Goal: Transaction & Acquisition: Purchase product/service

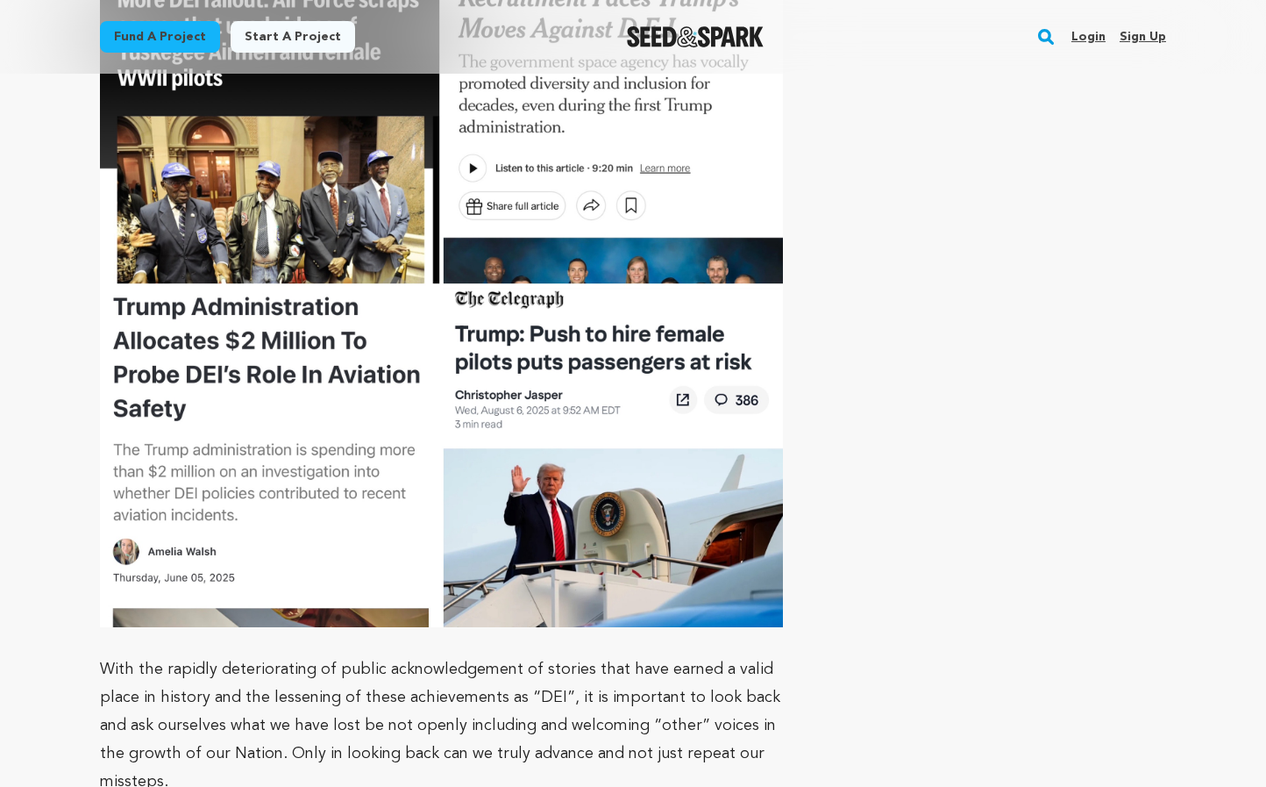
scroll to position [7365, 0]
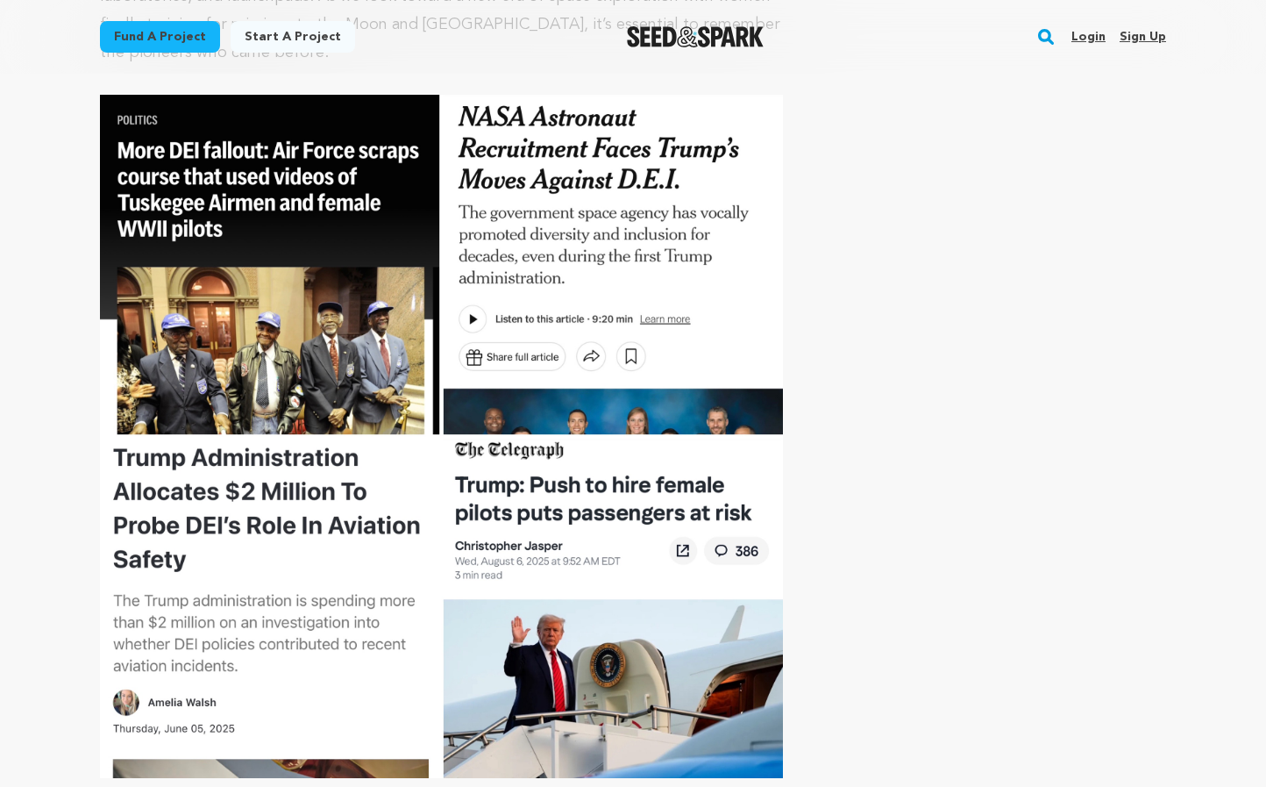
click at [1091, 37] on link "Login" at bounding box center [1088, 37] width 34 height 28
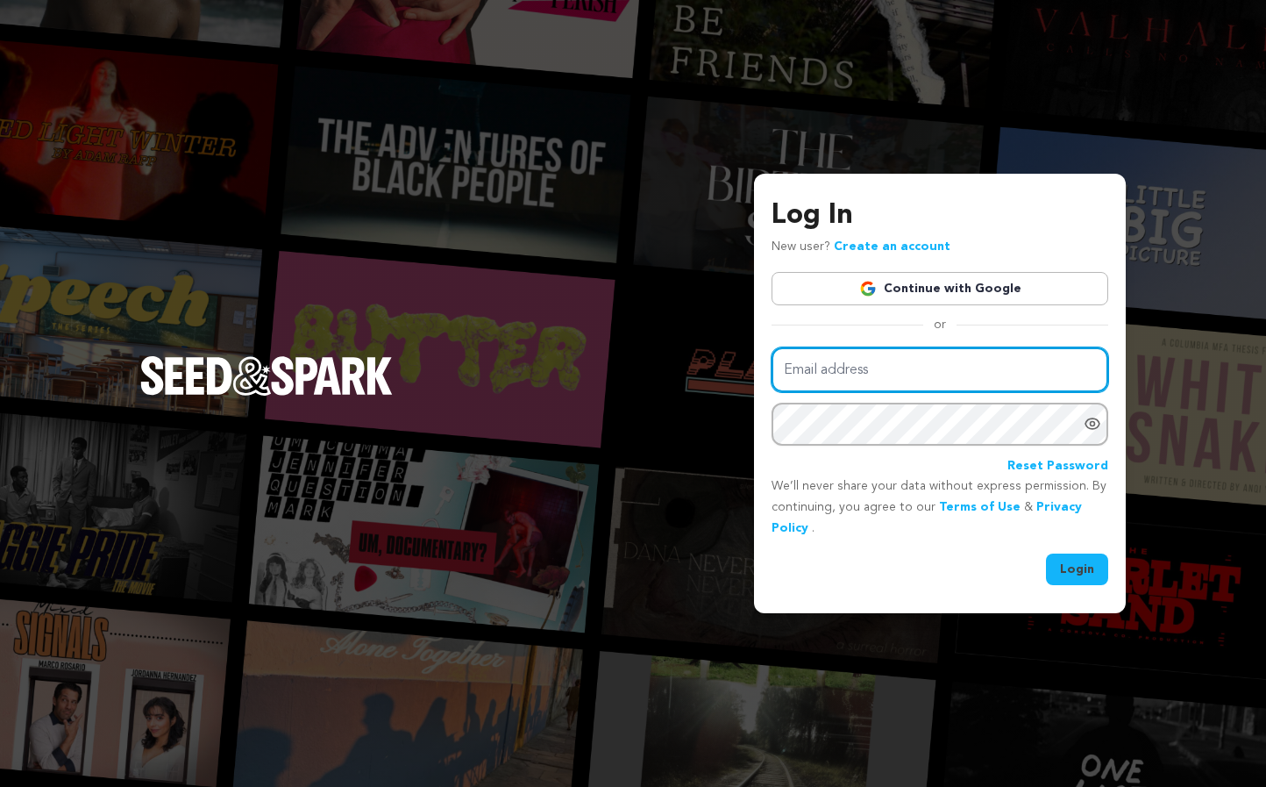
click at [804, 375] on input "Email address" at bounding box center [940, 369] width 337 height 45
click at [858, 373] on input "Email address" at bounding box center [940, 369] width 337 height 45
click at [1089, 370] on input "Email address" at bounding box center [940, 369] width 337 height 45
paste input "sylvia@dolgerfilms.com"
type input "sylvia@dolgerfilms.com"
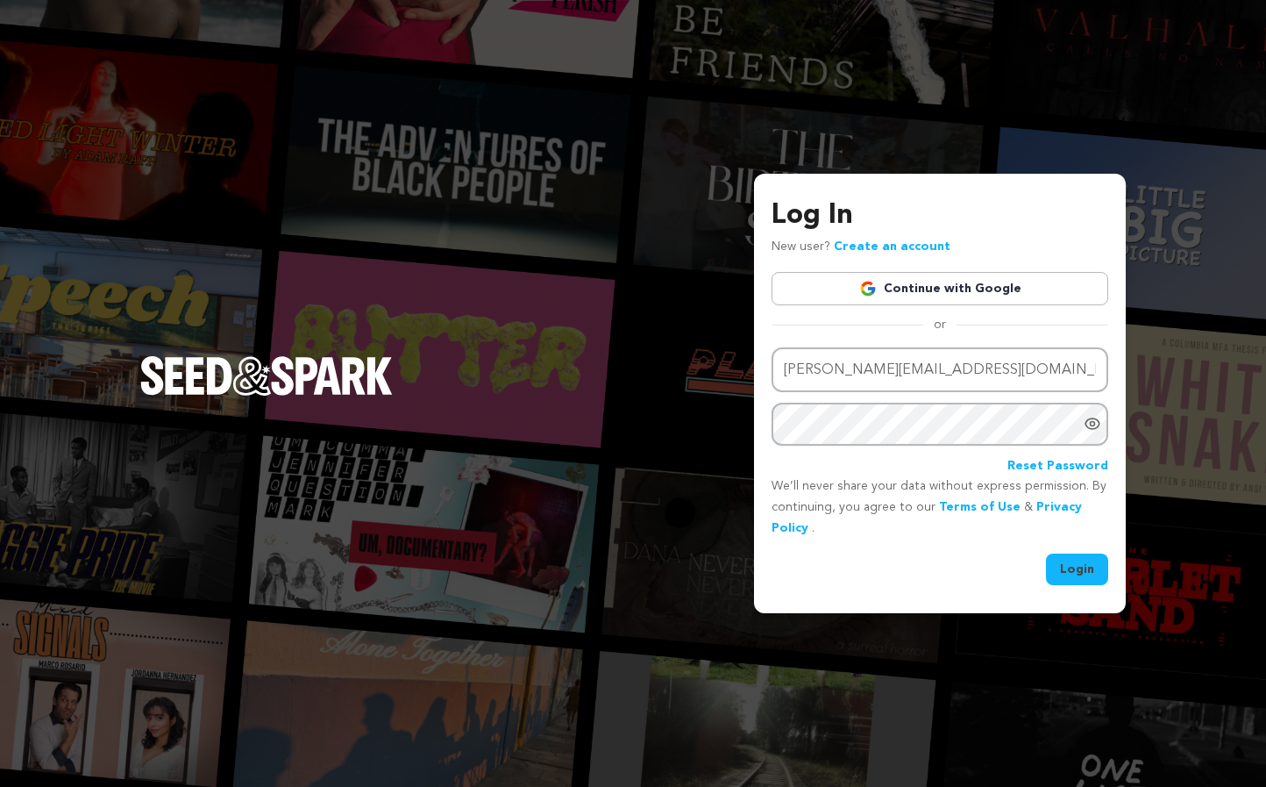
click at [1051, 466] on link "Reset Password" at bounding box center [1057, 466] width 101 height 21
click at [887, 246] on link "Create an account" at bounding box center [892, 246] width 117 height 12
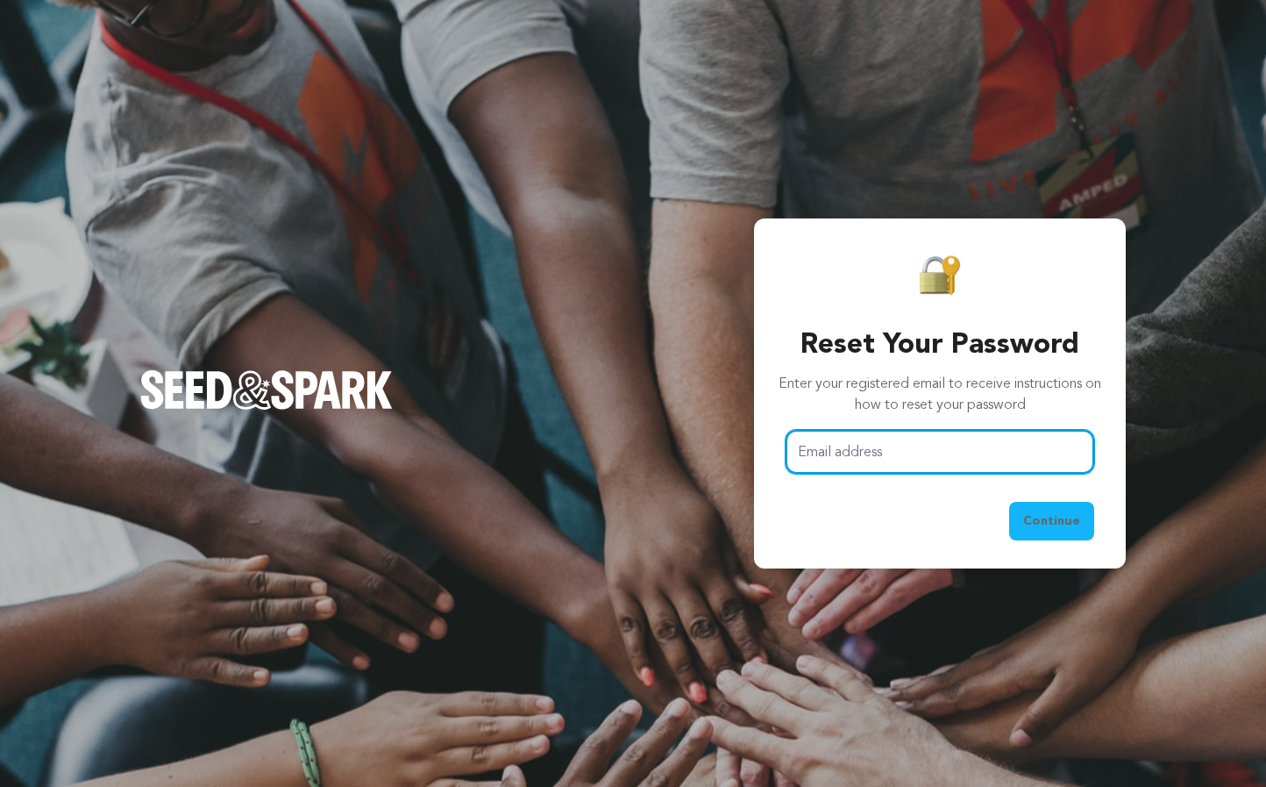
click at [834, 452] on input "Email address" at bounding box center [940, 452] width 309 height 45
paste input "[PERSON_NAME][EMAIL_ADDRESS][DOMAIN_NAME]"
type input "[PERSON_NAME][EMAIL_ADDRESS][DOMAIN_NAME]"
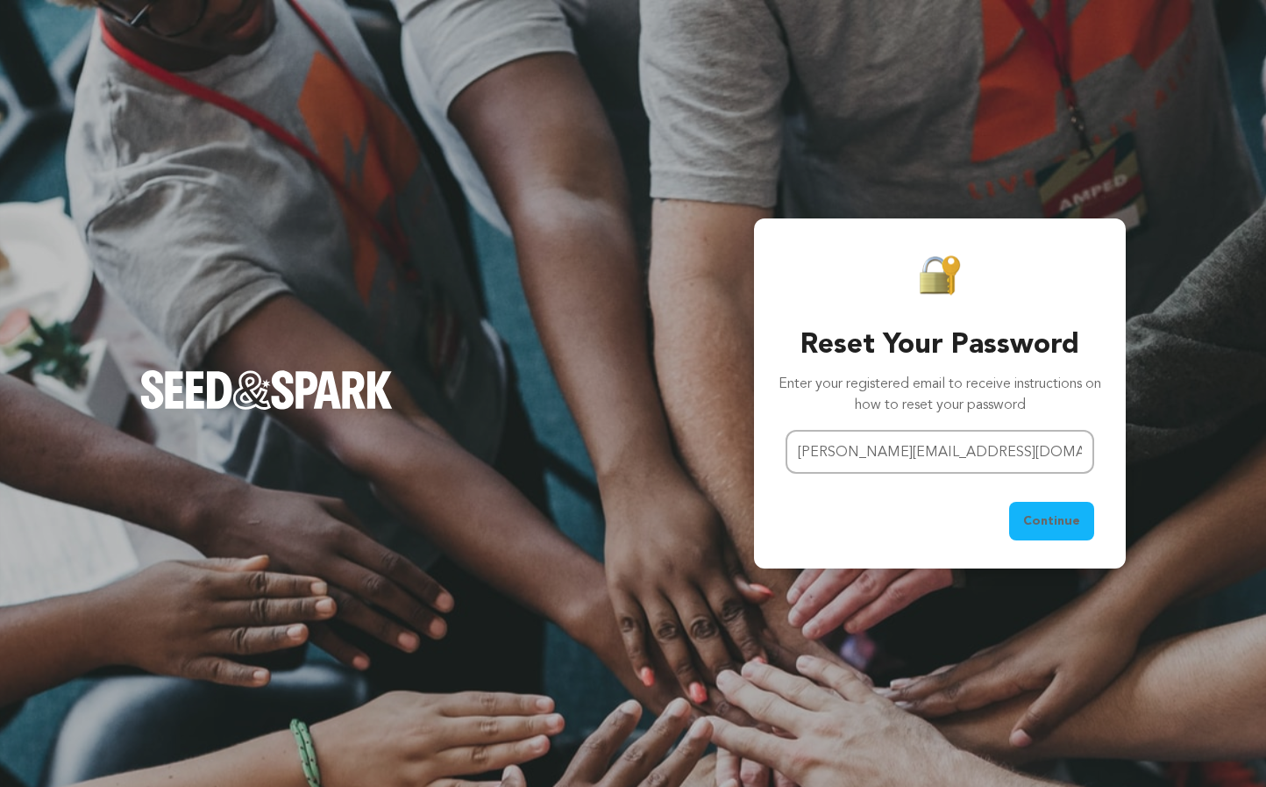
click at [1055, 518] on span "Continue" at bounding box center [1051, 521] width 57 height 18
click at [1235, 38] on main "Success: Info: Warning: Error: Email address does not exist. Close notification" at bounding box center [633, 393] width 1266 height 787
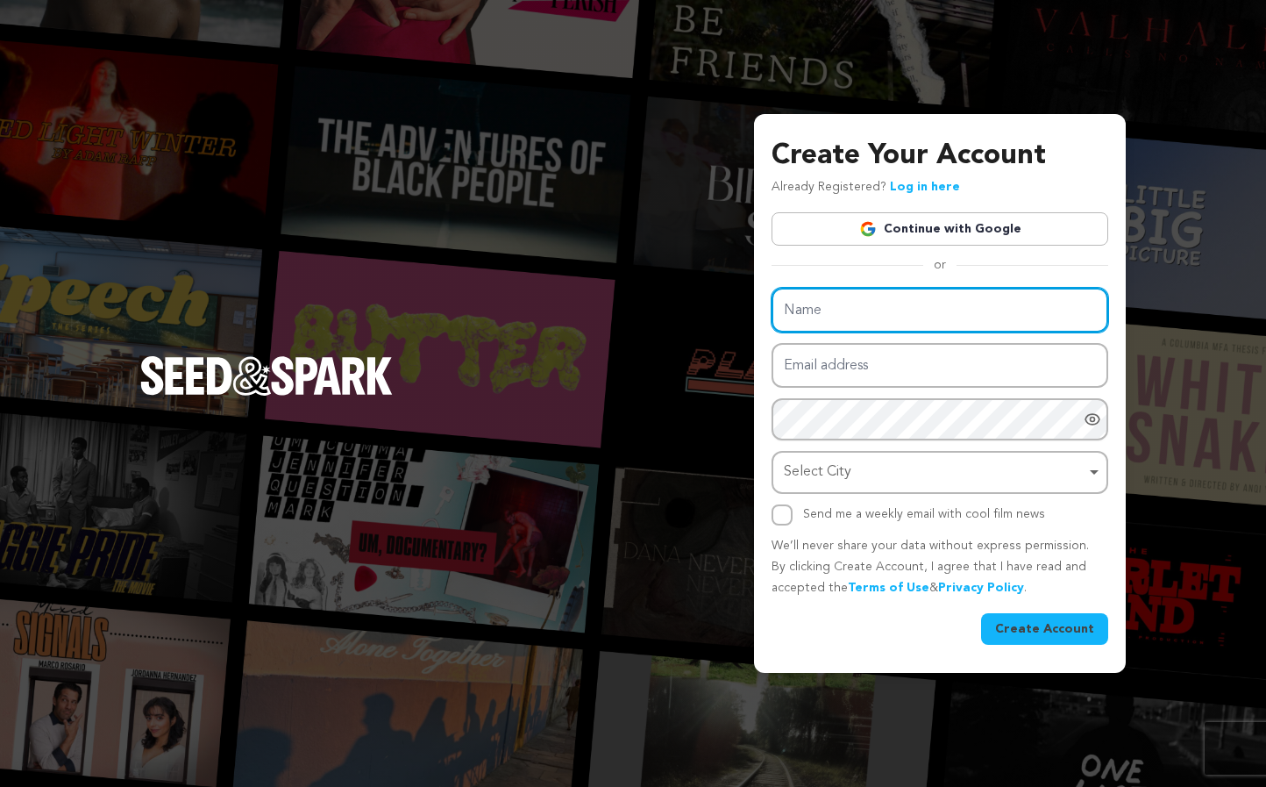
type input "Sylvia Caminer"
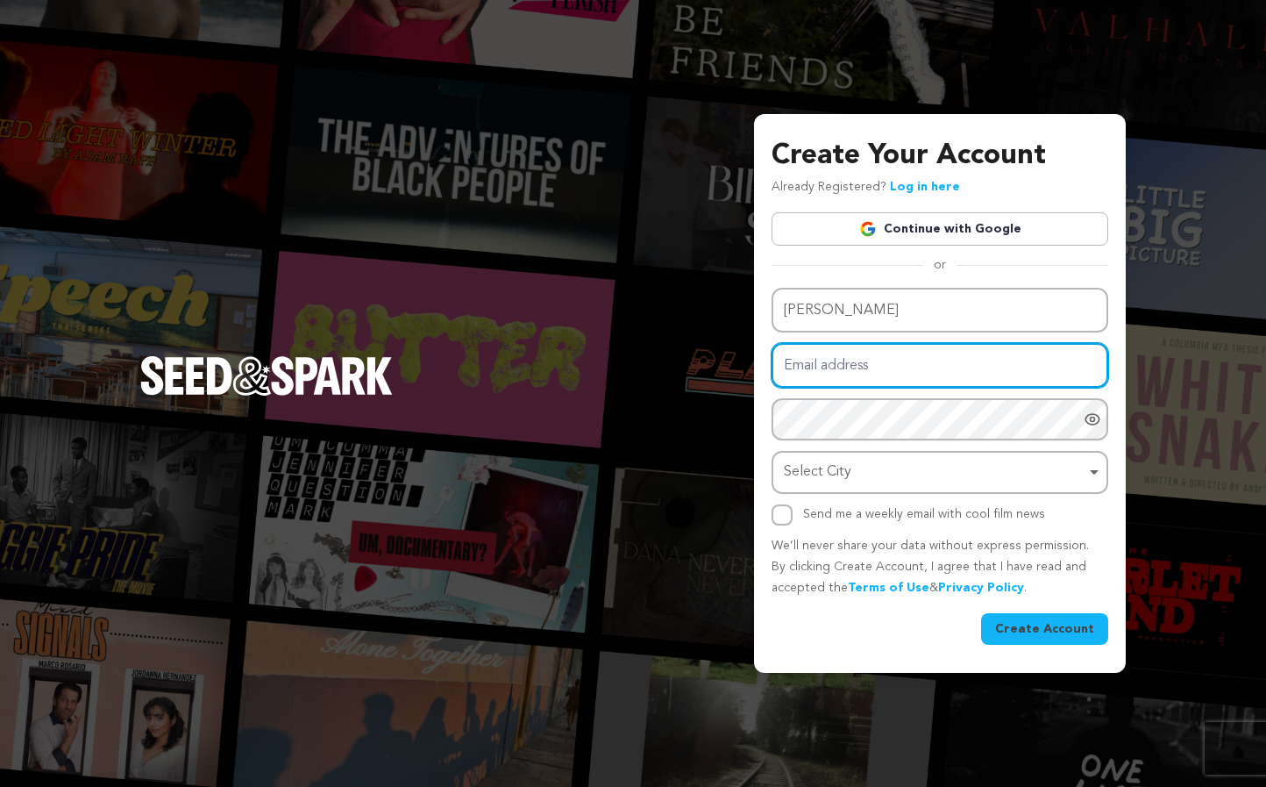
paste input "sylvia@dolgerfilms.com"
type input "sylvia@dolgerfilms.com"
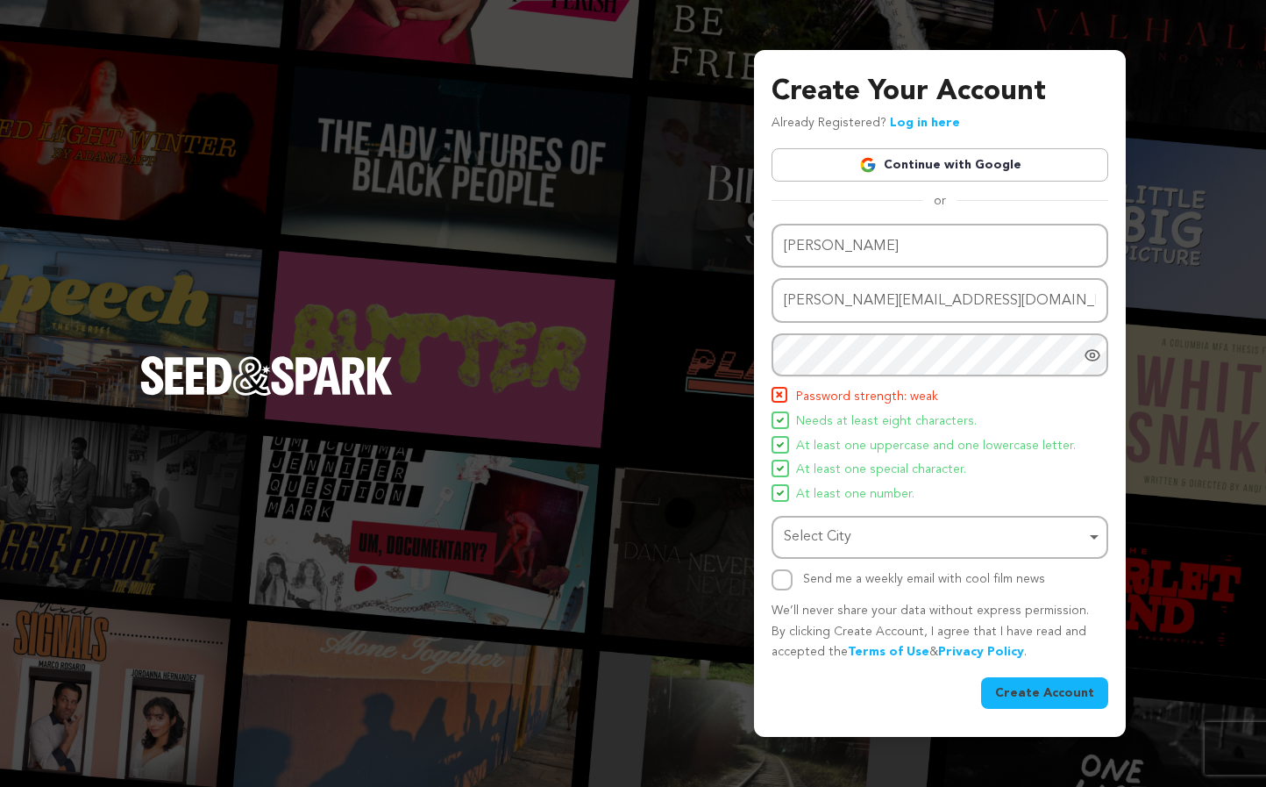
click at [1091, 356] on icon "Show password as plain text. Warning: this will display your password on the sc…" at bounding box center [1093, 354] width 4 height 4
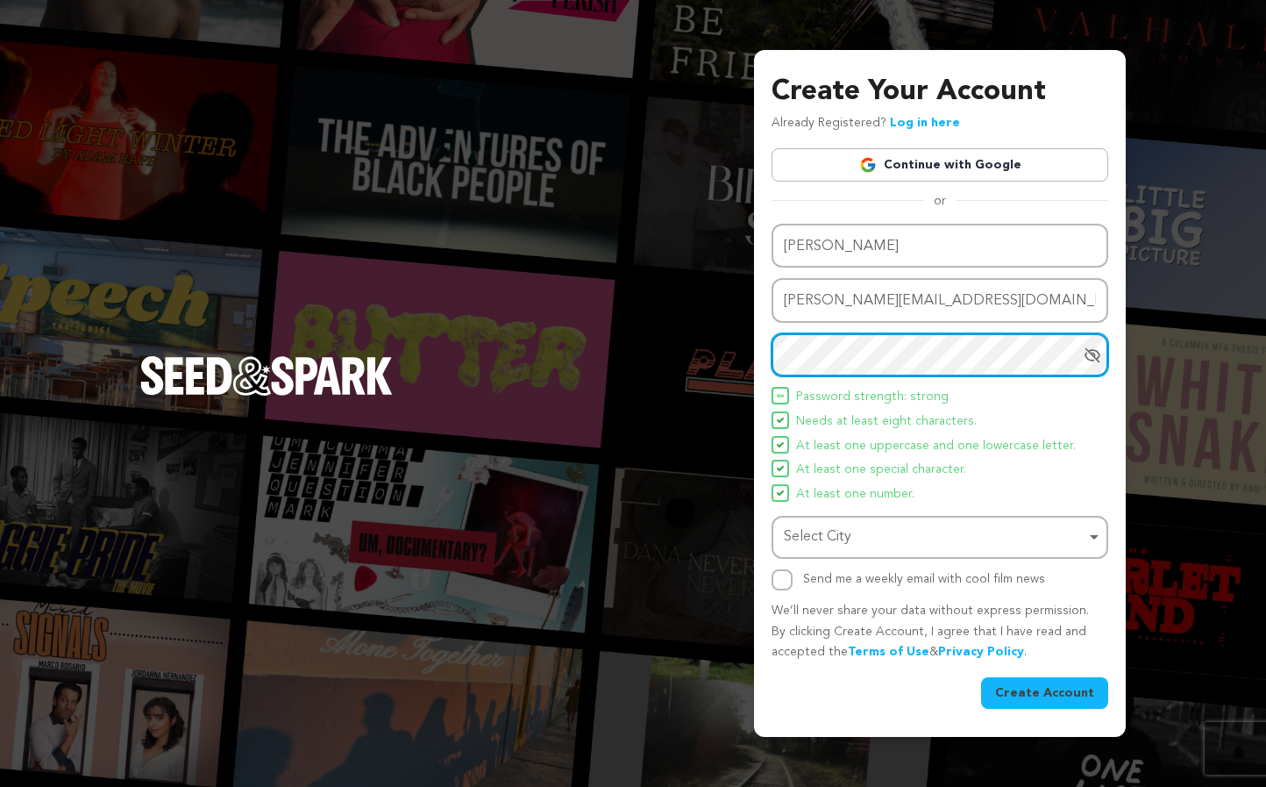
click at [985, 539] on div "Select City Remove item" at bounding box center [935, 536] width 302 height 25
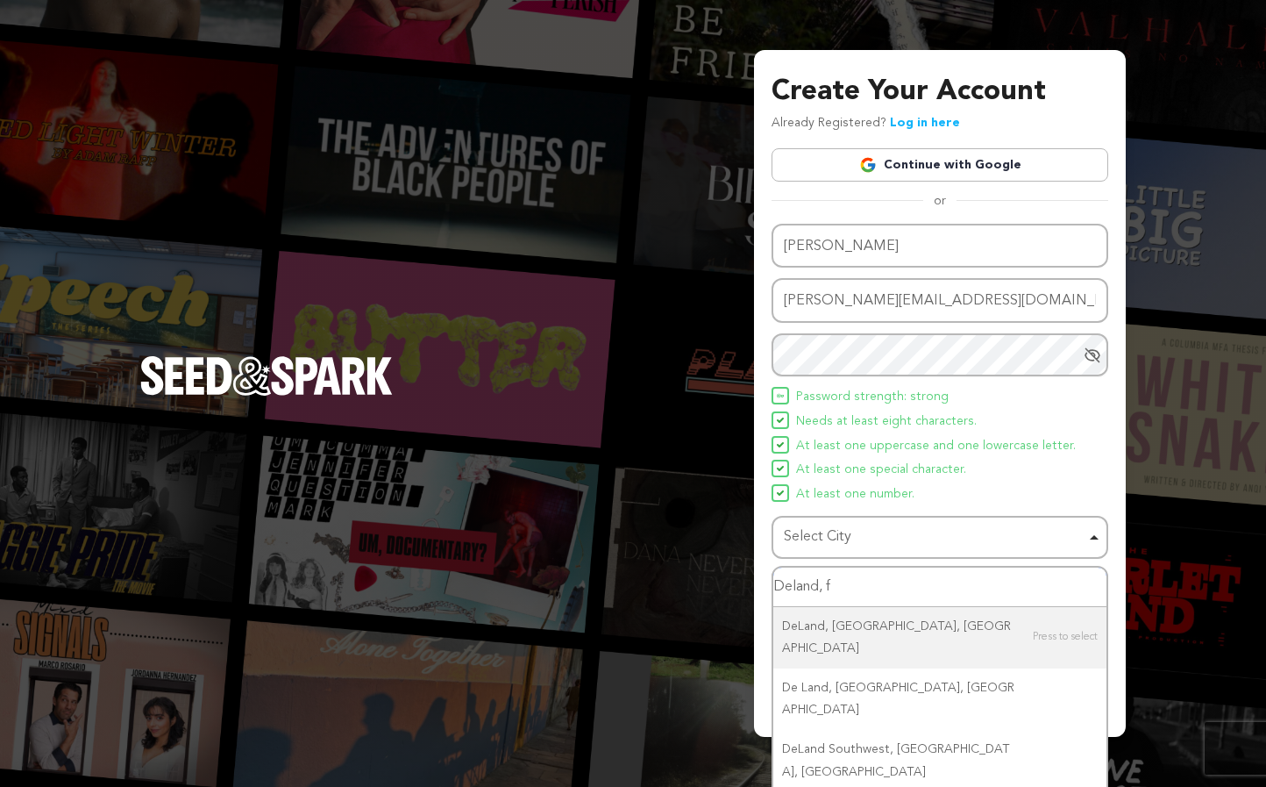
type input "Deland, fl"
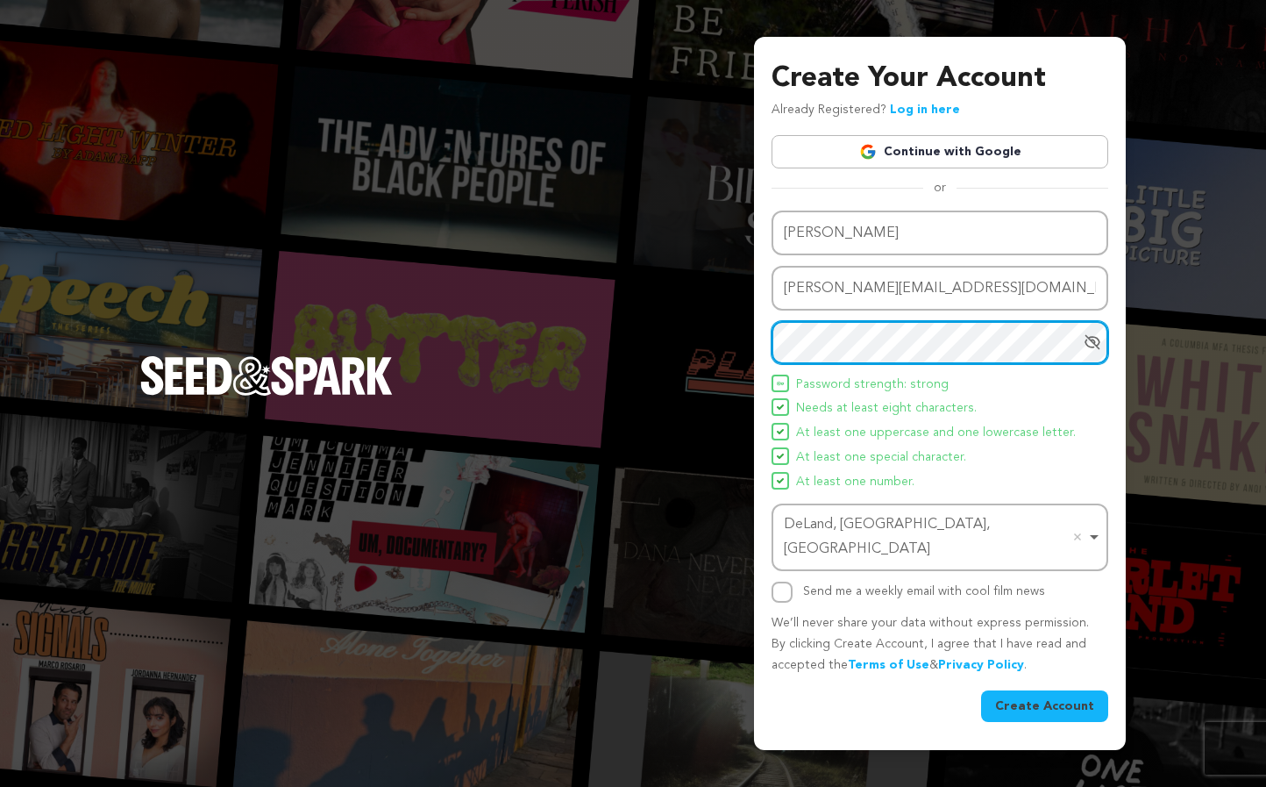
click at [705, 345] on div "Create Your Account Already Registered? Log in here Continue with Google or eyJ…" at bounding box center [633, 393] width 1266 height 787
click at [1036, 690] on button "Create Account" at bounding box center [1044, 706] width 127 height 32
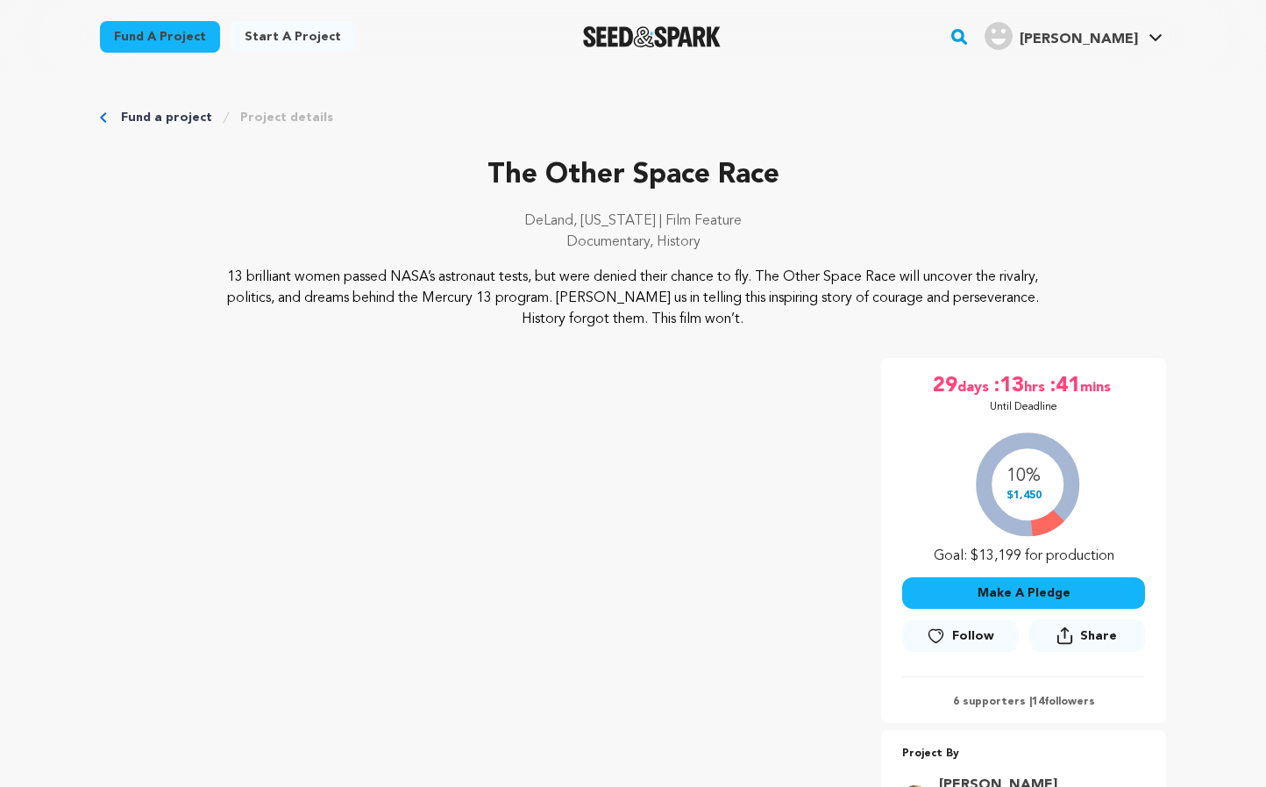
click at [1015, 593] on button "Make A Pledge" at bounding box center [1023, 593] width 243 height 32
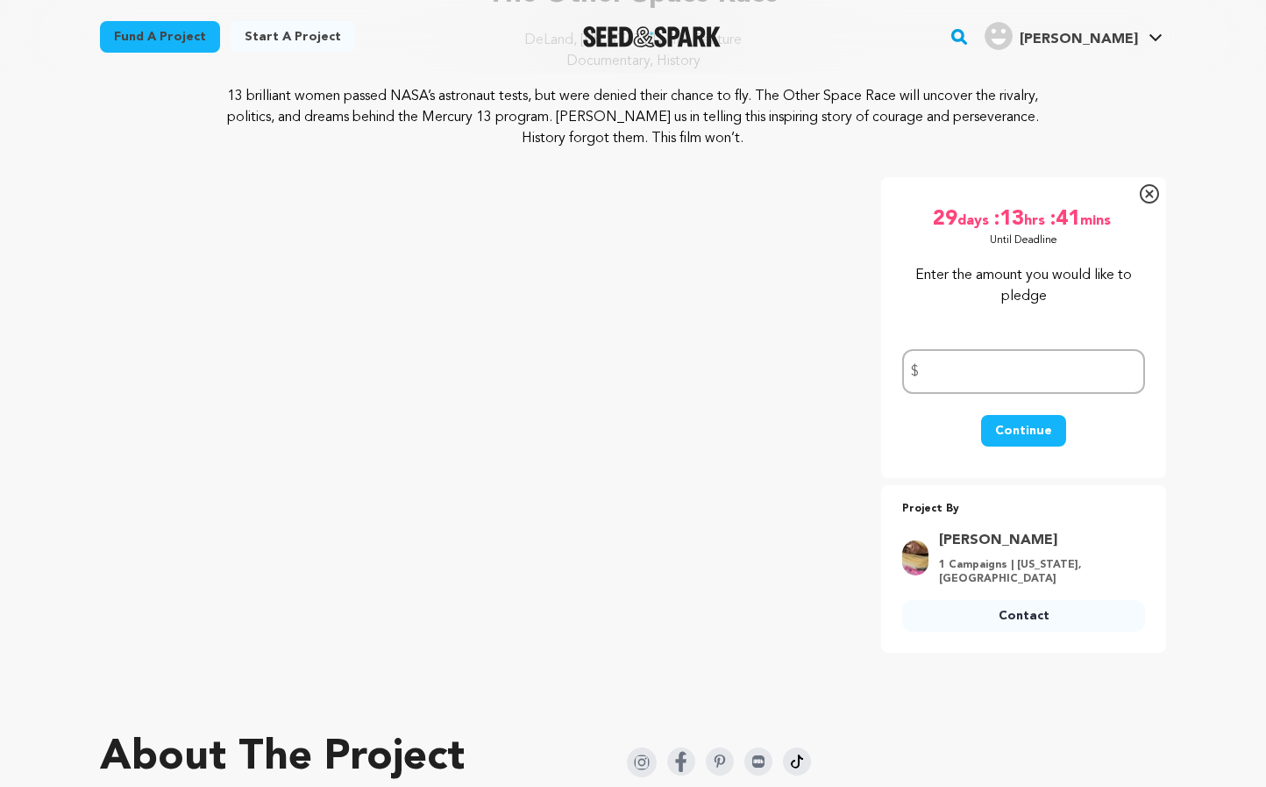
scroll to position [180, 0]
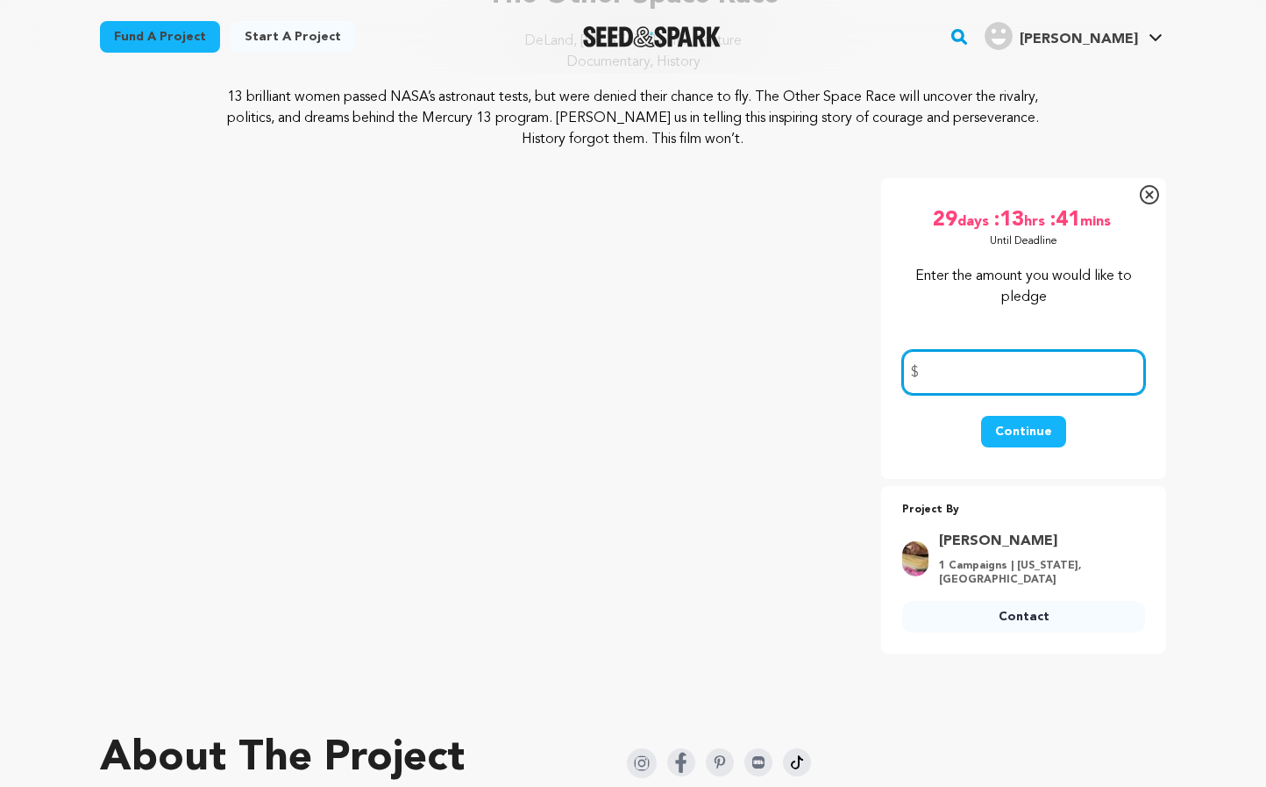
click at [922, 373] on input "number" at bounding box center [1023, 372] width 243 height 45
type input "100"
click at [1031, 434] on button "Continue" at bounding box center [1023, 432] width 85 height 32
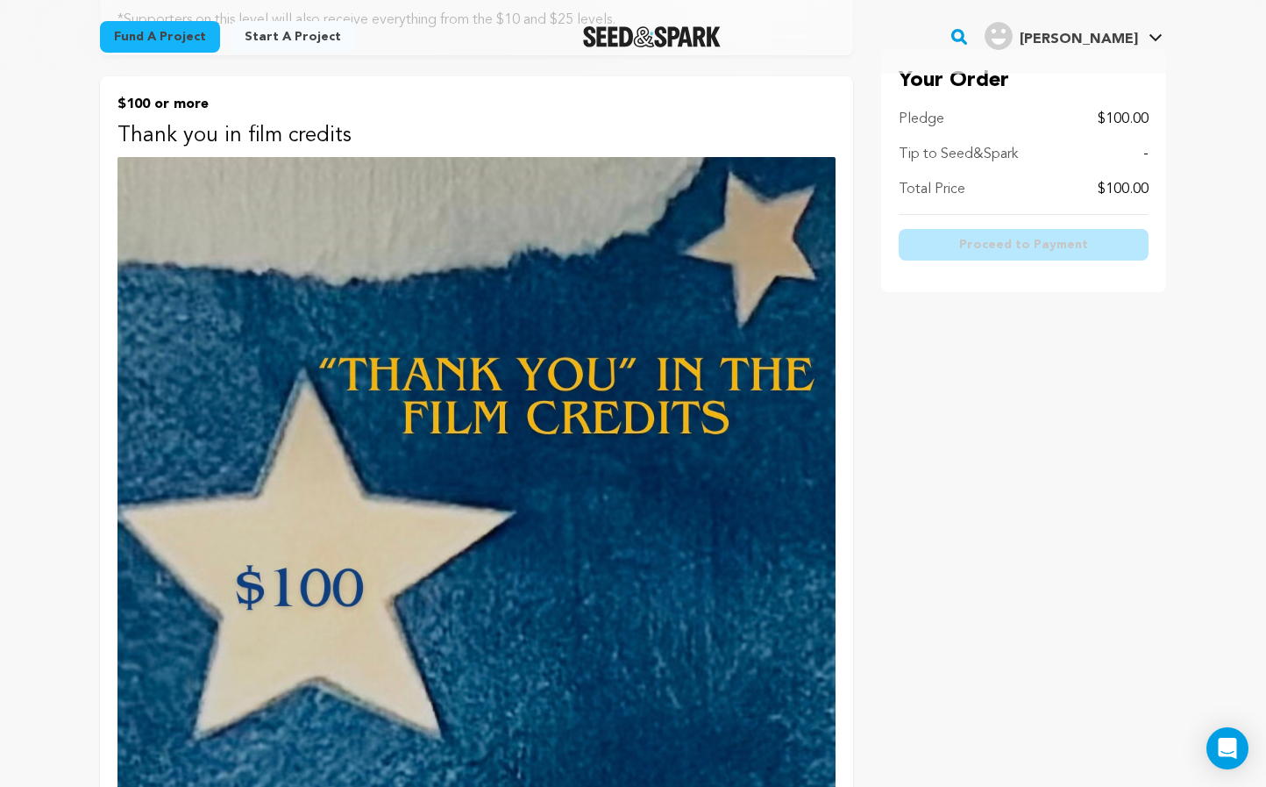
scroll to position [3092, 0]
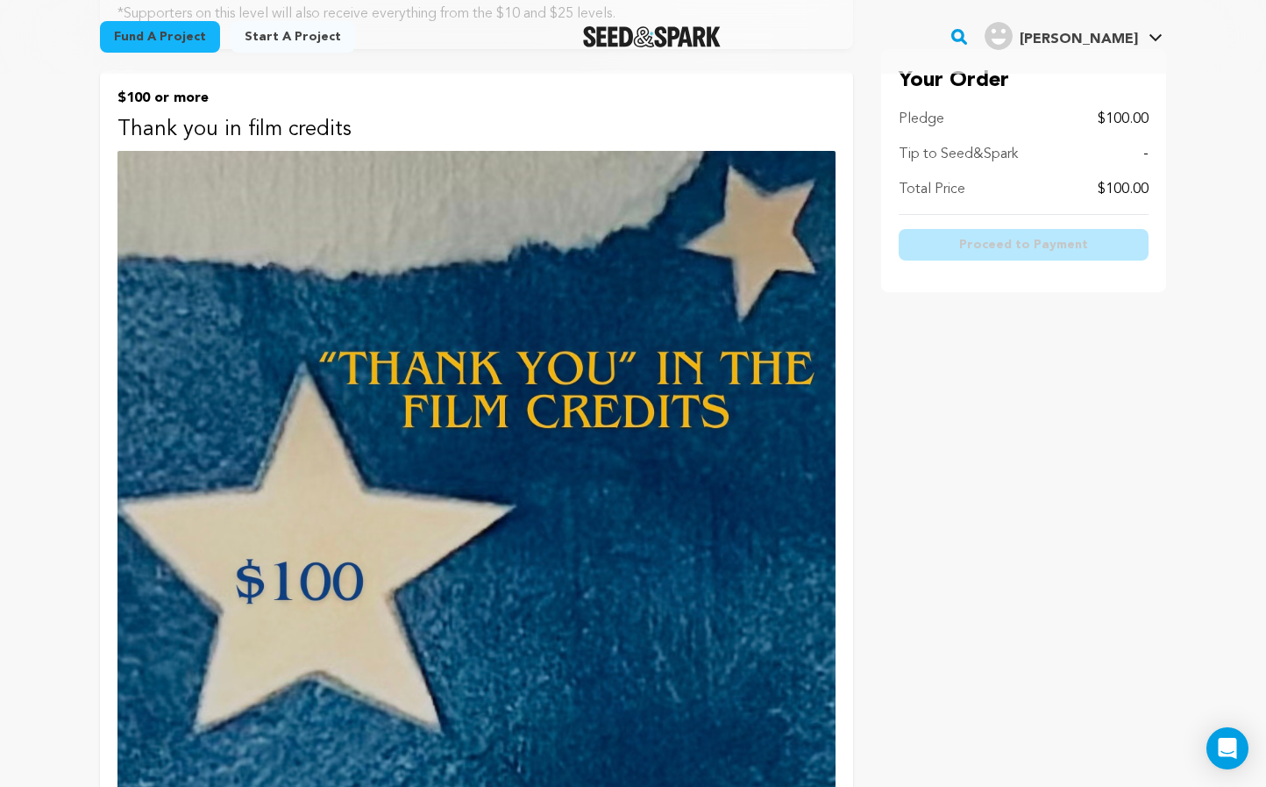
click at [309, 482] on img at bounding box center [476, 510] width 718 height 718
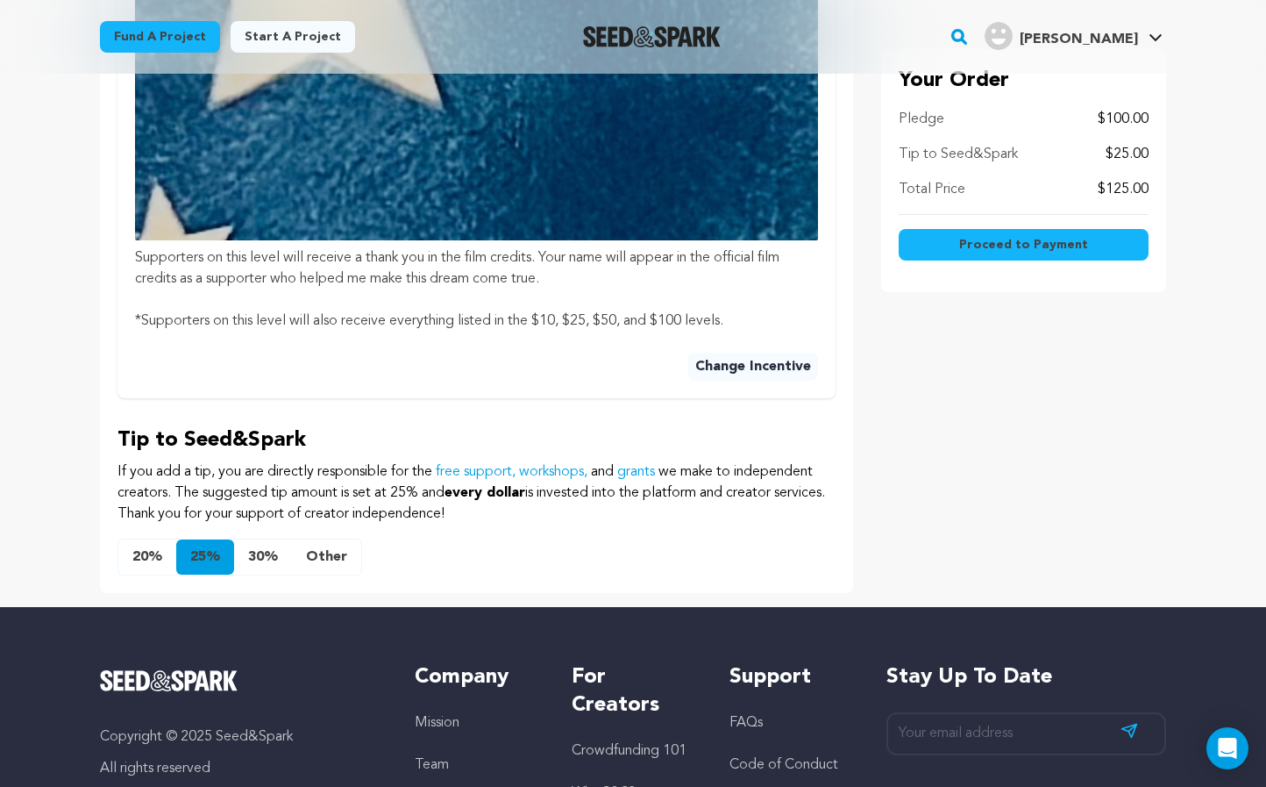
scroll to position [1114, 0]
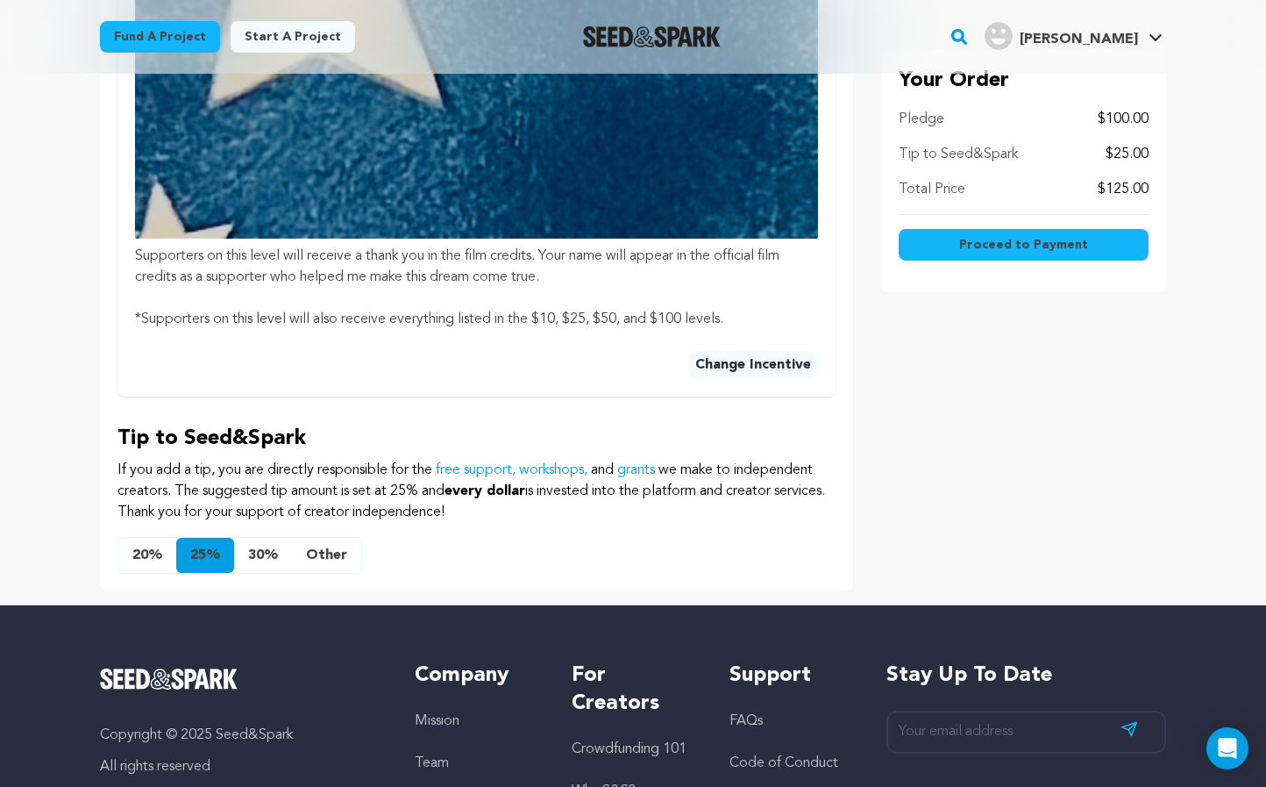
click at [324, 548] on button "Other" at bounding box center [326, 554] width 69 height 35
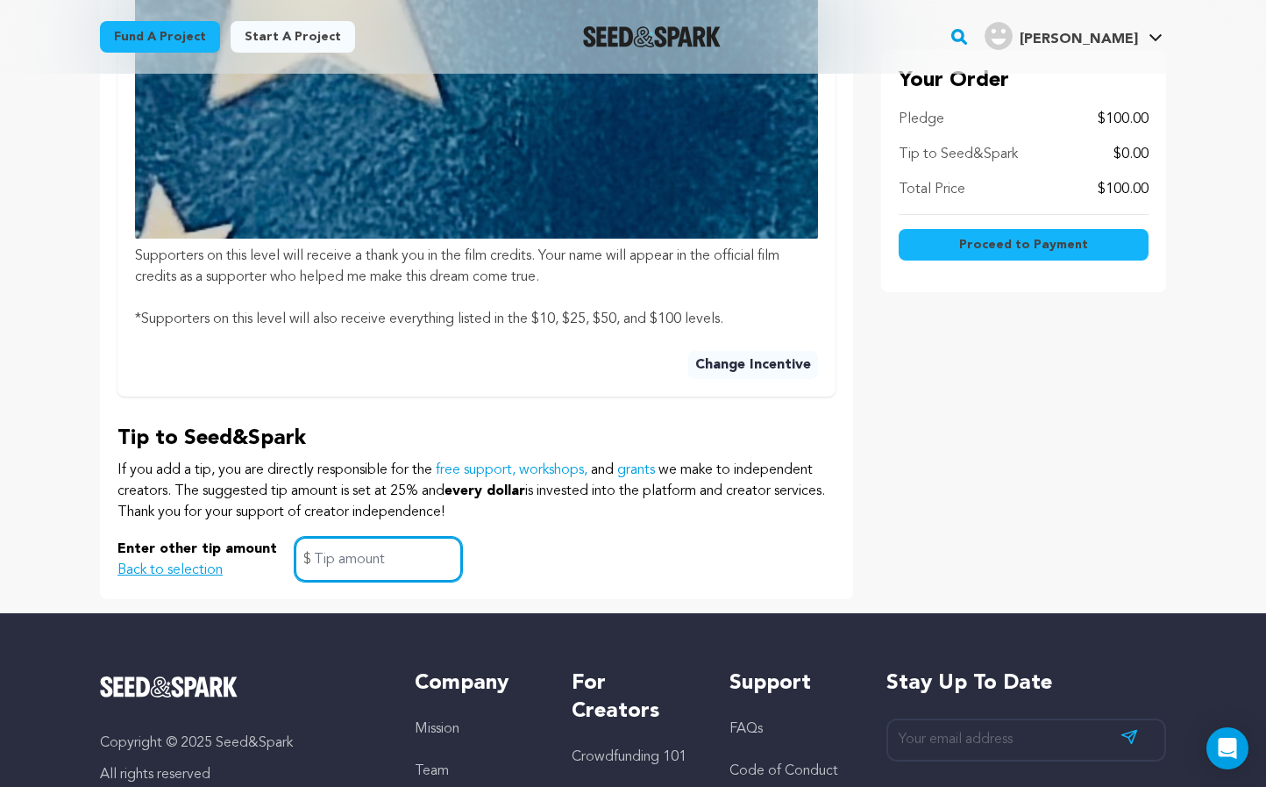
click at [321, 556] on input "text" at bounding box center [378, 559] width 167 height 45
type input "1"
type input "0"
click at [1020, 239] on span "Proceed to Payment" at bounding box center [1023, 245] width 129 height 18
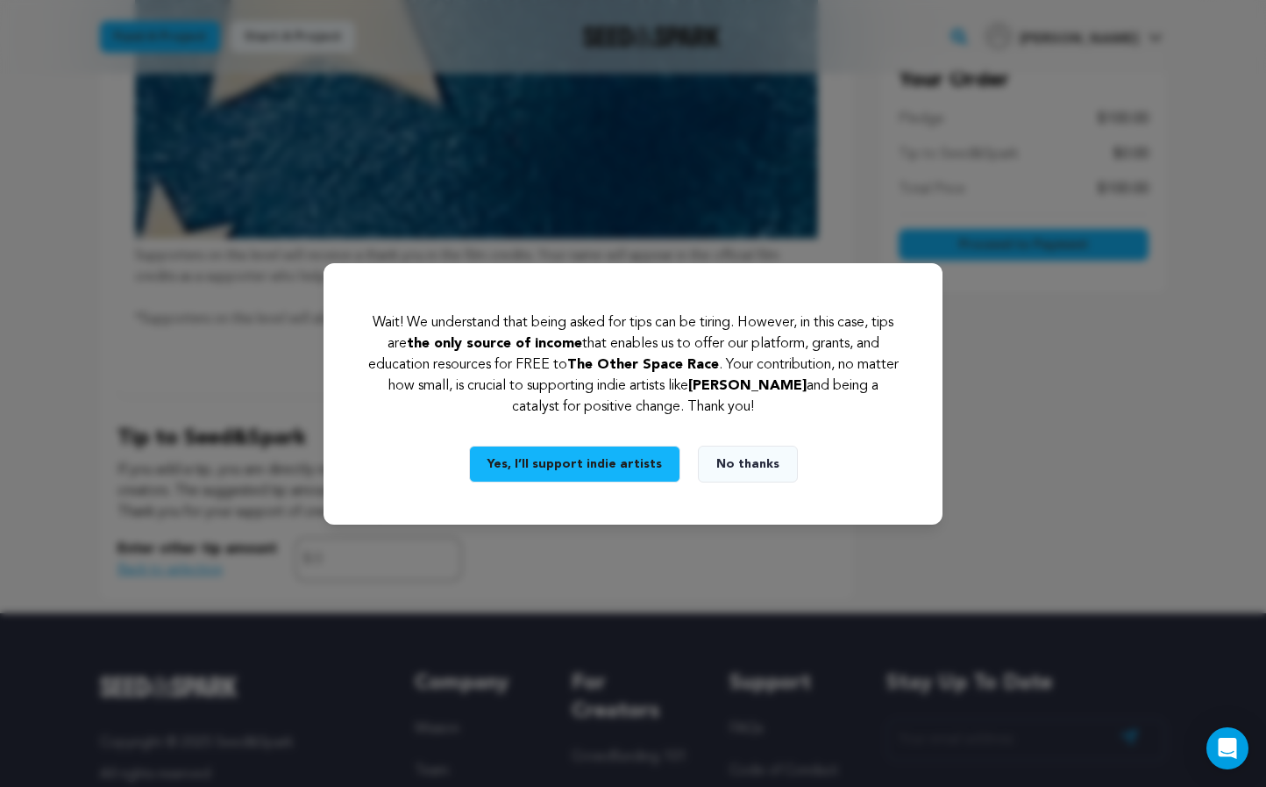
click at [591, 461] on button "Yes, I’ll support indie artists" at bounding box center [574, 463] width 211 height 37
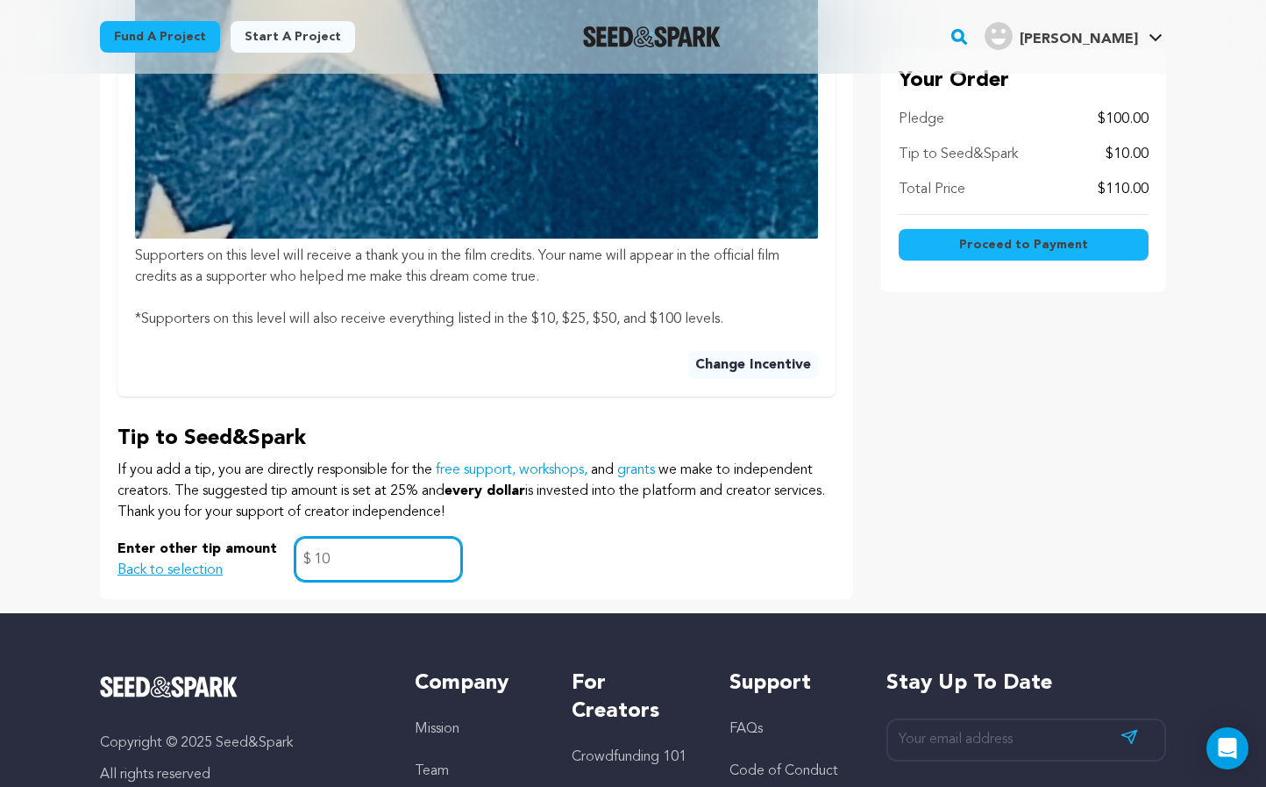
type input "10"
click at [1007, 245] on span "Proceed to Payment" at bounding box center [1023, 245] width 129 height 18
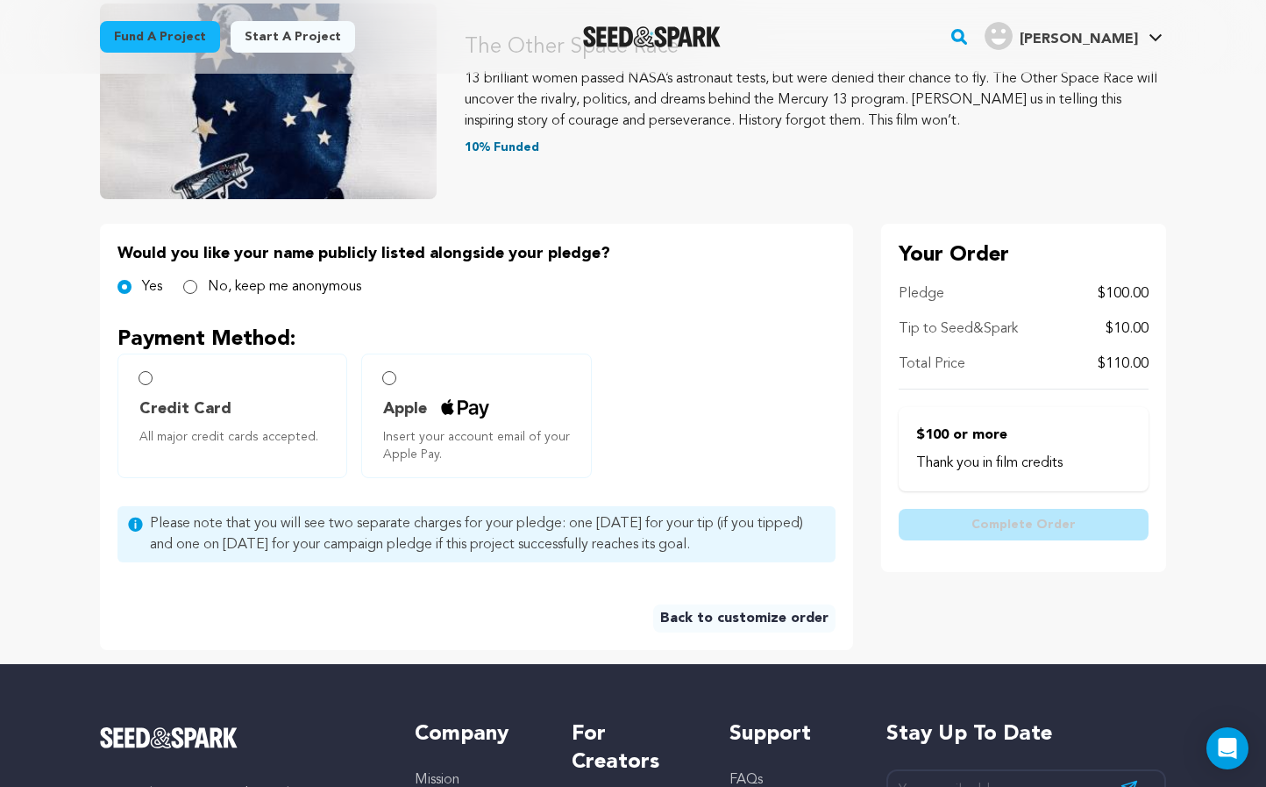
scroll to position [224, 0]
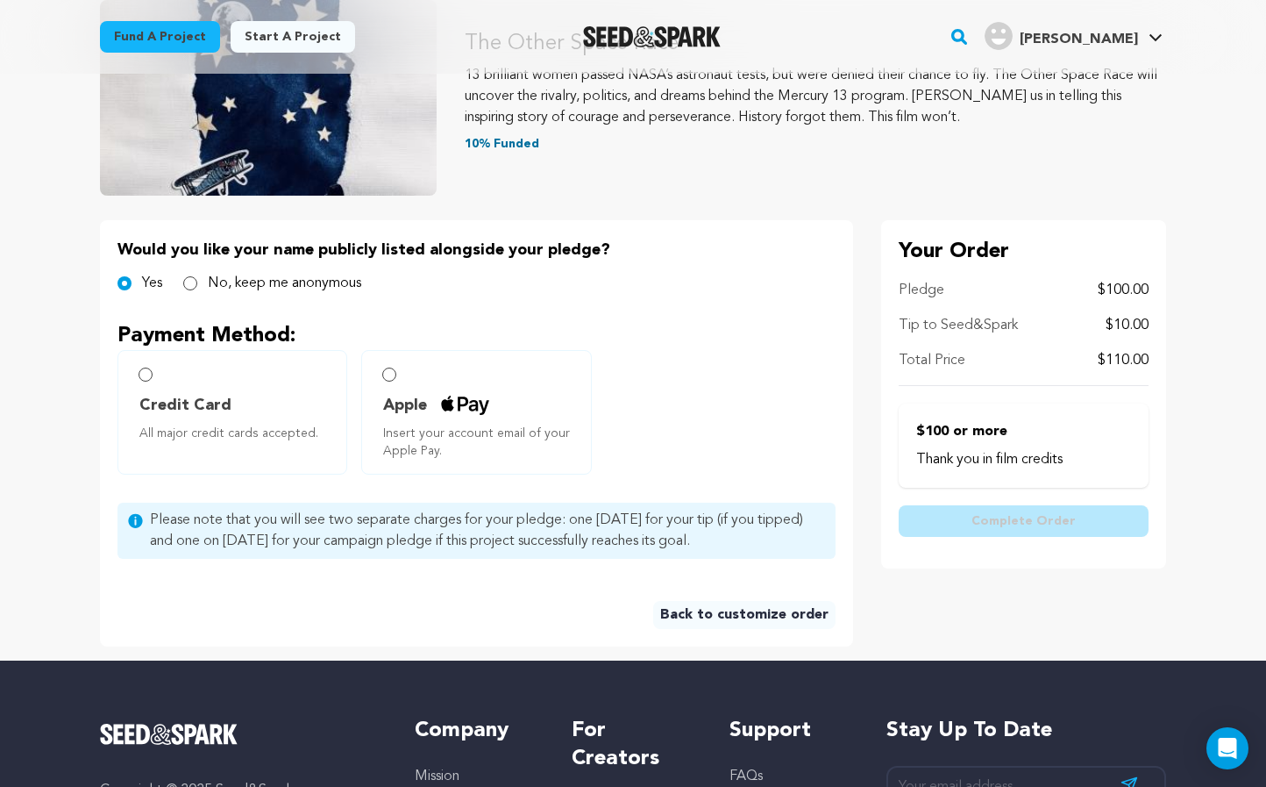
click at [389, 376] on input "Apple Insert your account email of your Apple Pay." at bounding box center [389, 374] width 14 height 14
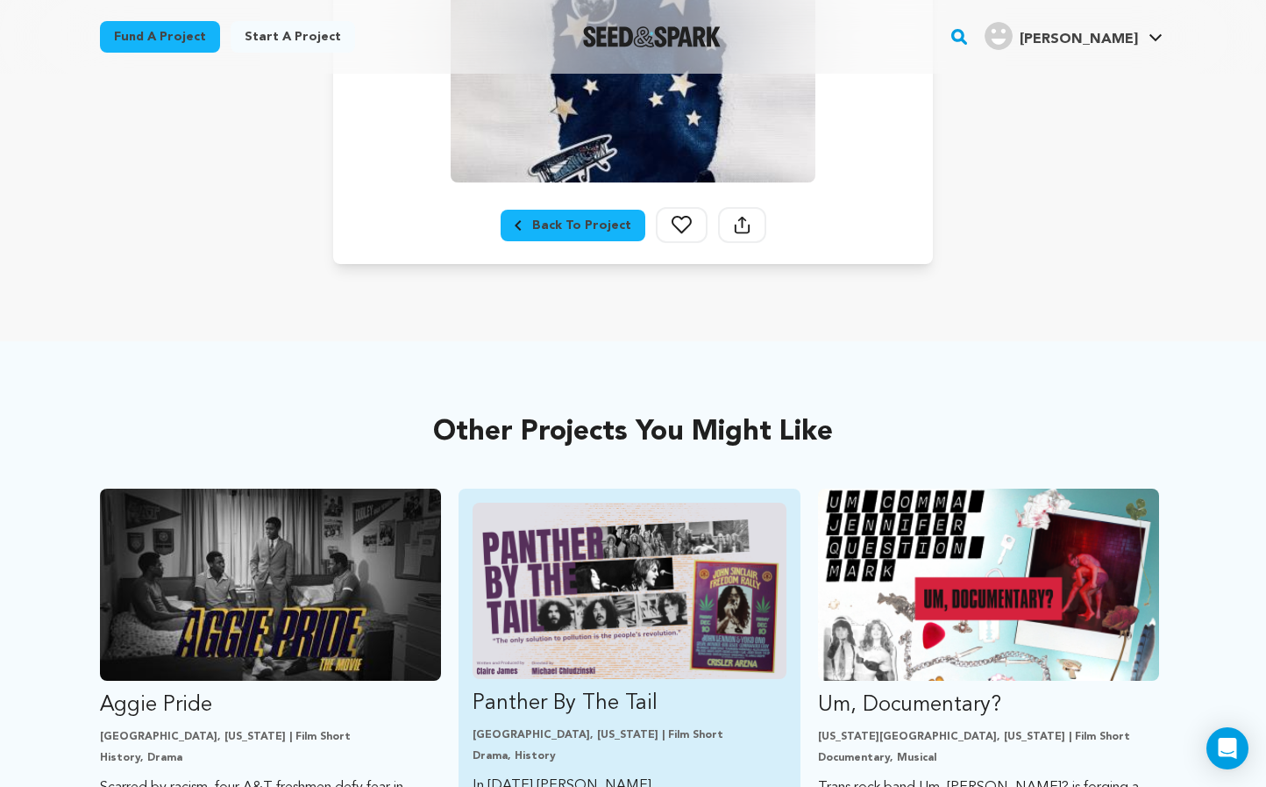
scroll to position [469, 0]
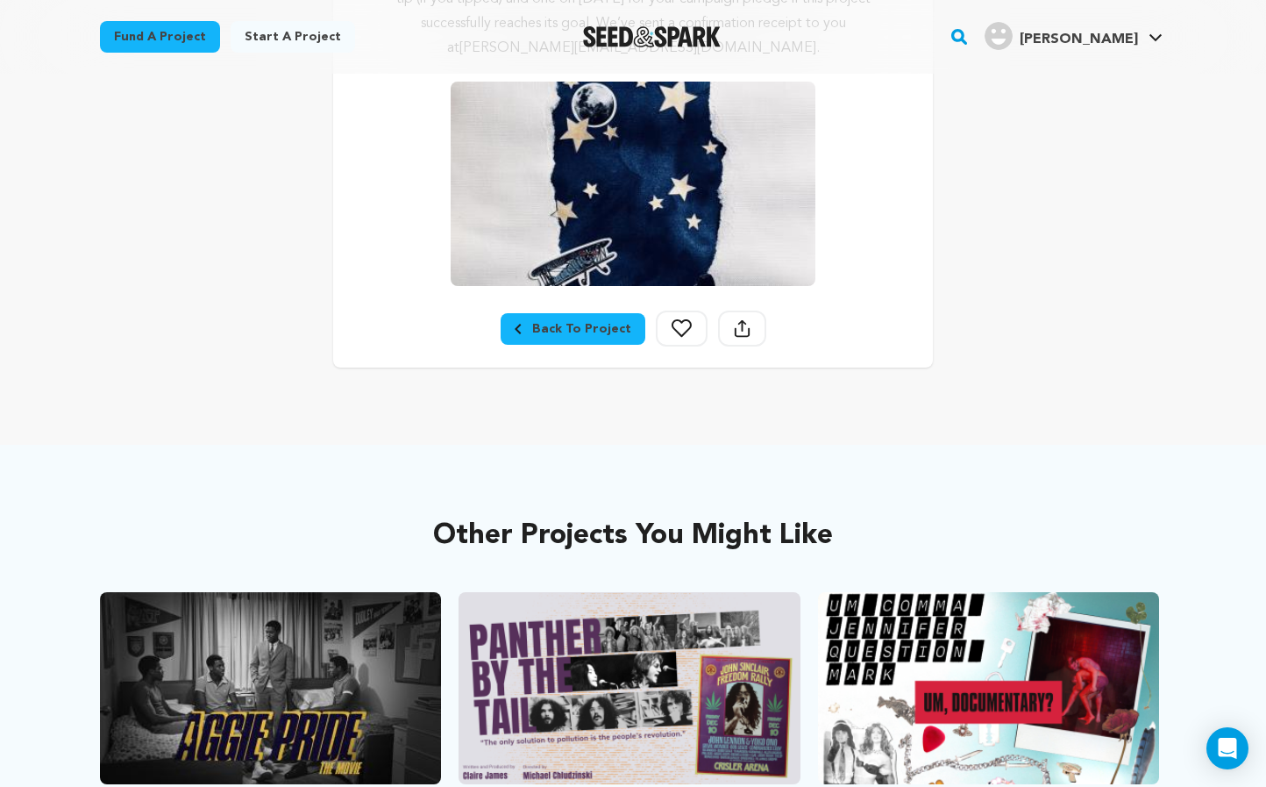
click at [680, 327] on icon at bounding box center [682, 328] width 20 height 18
click at [674, 324] on icon at bounding box center [682, 328] width 20 height 18
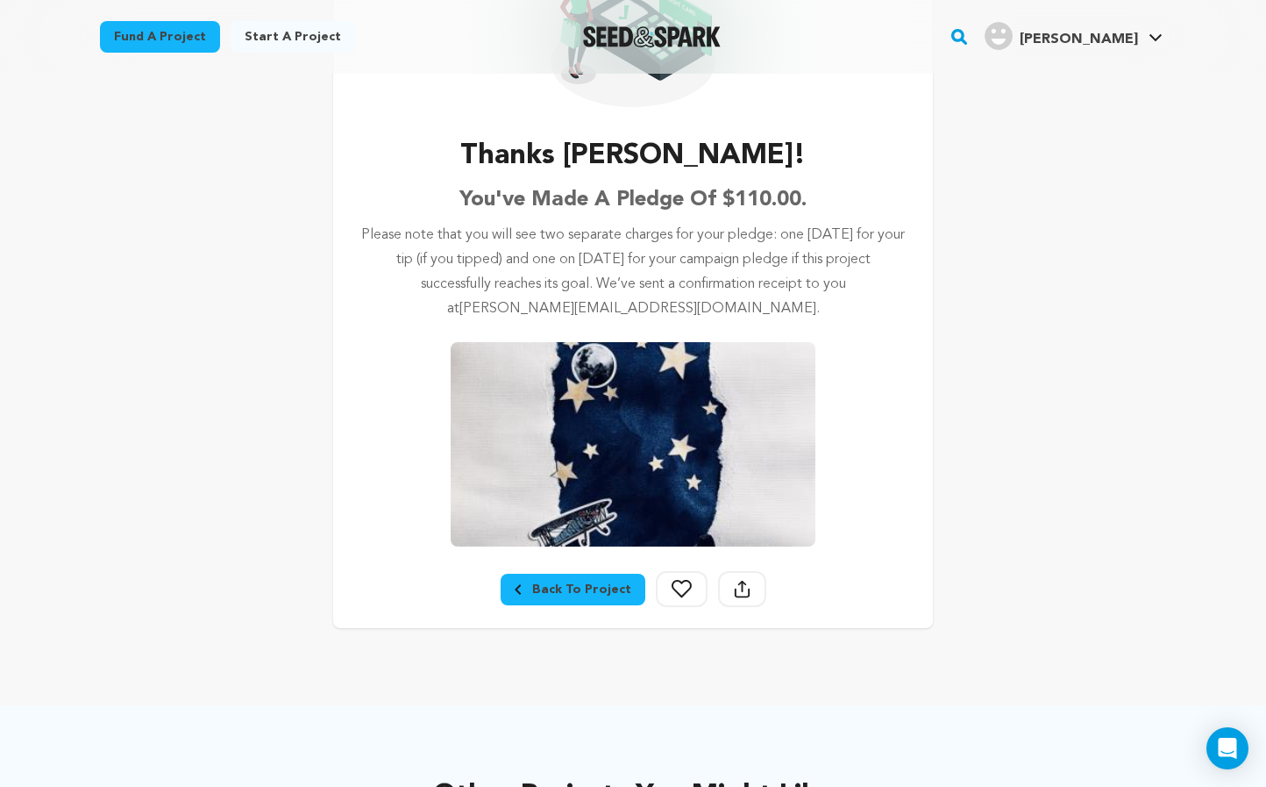
scroll to position [224, 0]
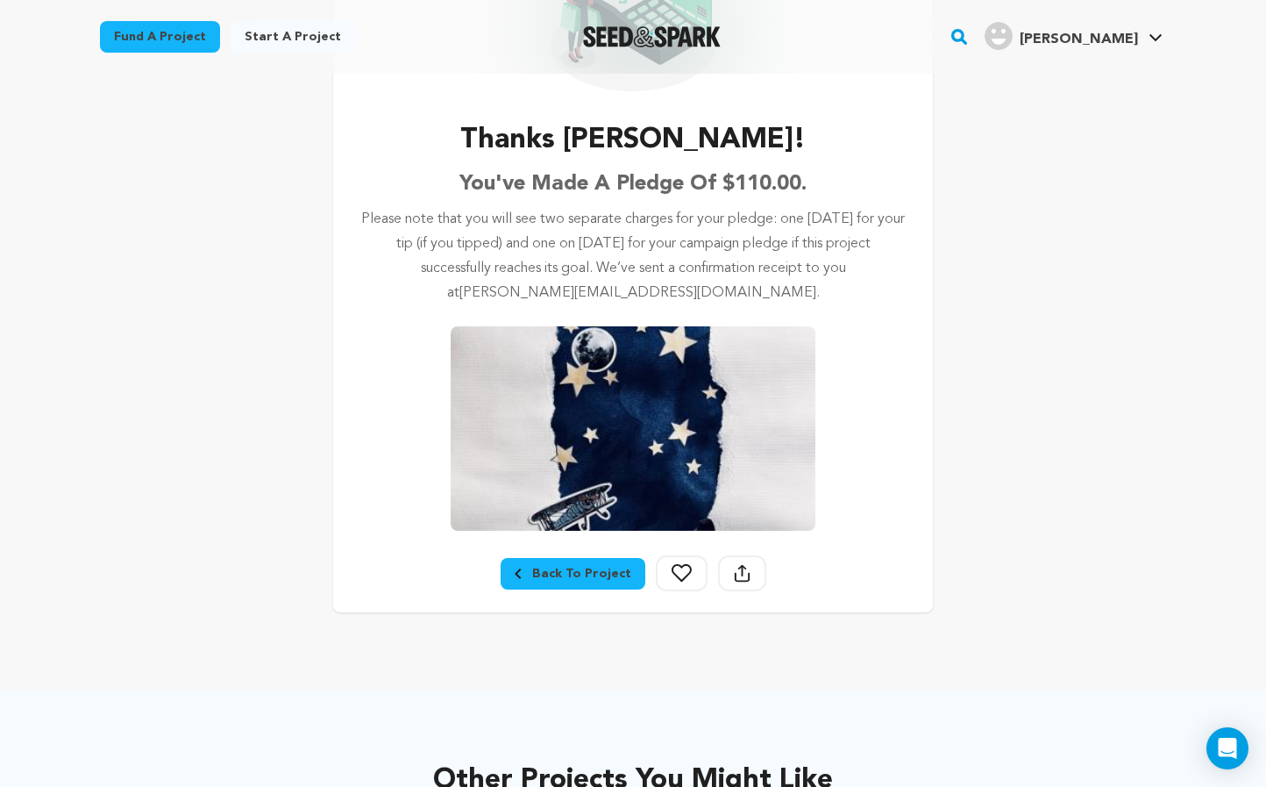
click at [680, 572] on icon at bounding box center [682, 573] width 20 height 18
click at [735, 574] on icon at bounding box center [742, 573] width 17 height 18
click at [738, 577] on icon at bounding box center [742, 573] width 17 height 18
click at [736, 574] on icon at bounding box center [742, 573] width 17 height 18
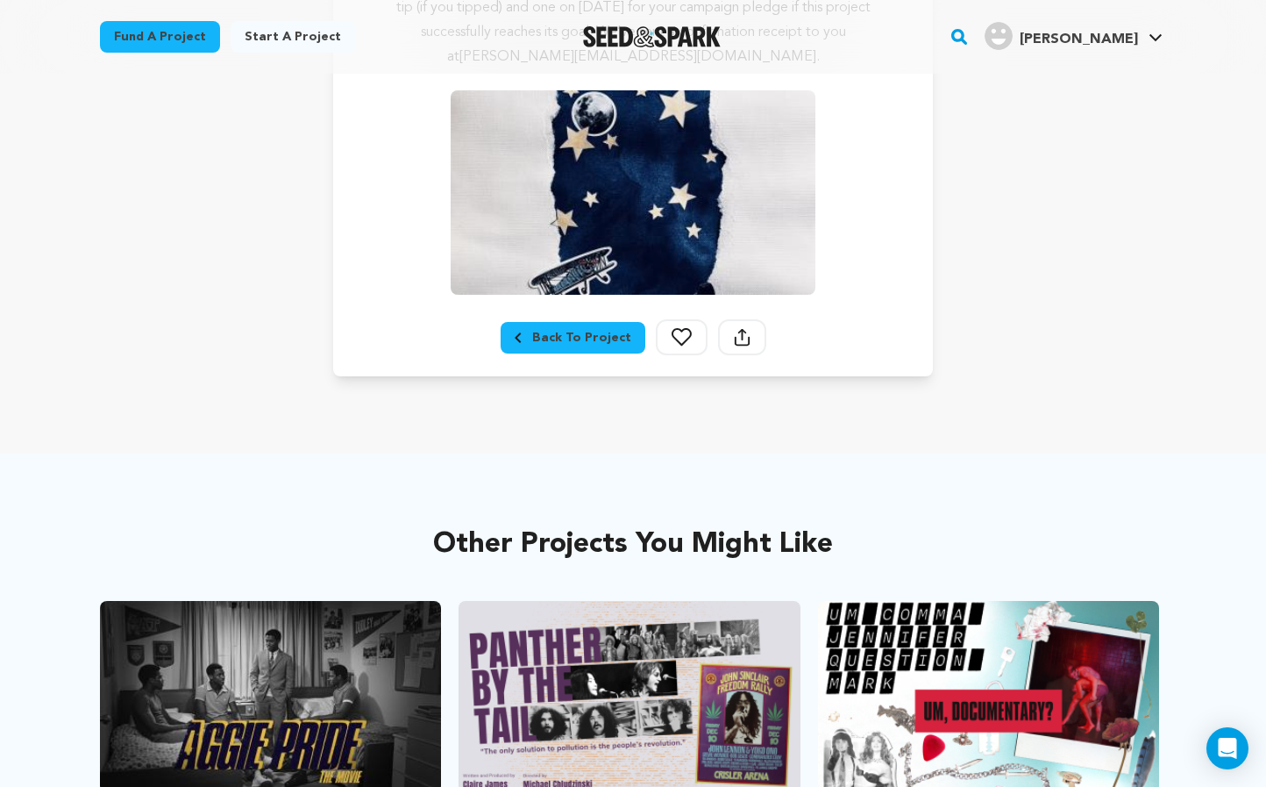
scroll to position [402, 0]
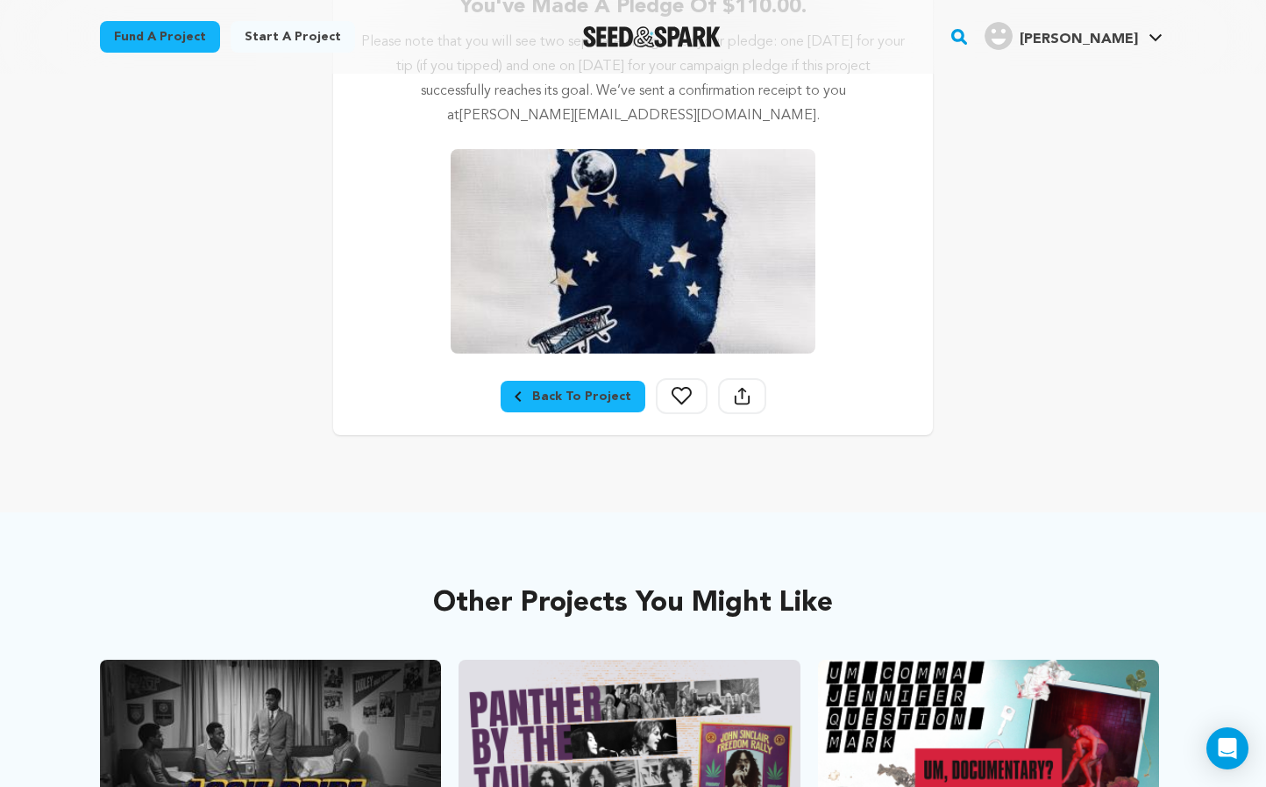
click at [741, 397] on icon at bounding box center [742, 393] width 2 height 11
click at [680, 397] on icon at bounding box center [682, 396] width 20 height 18
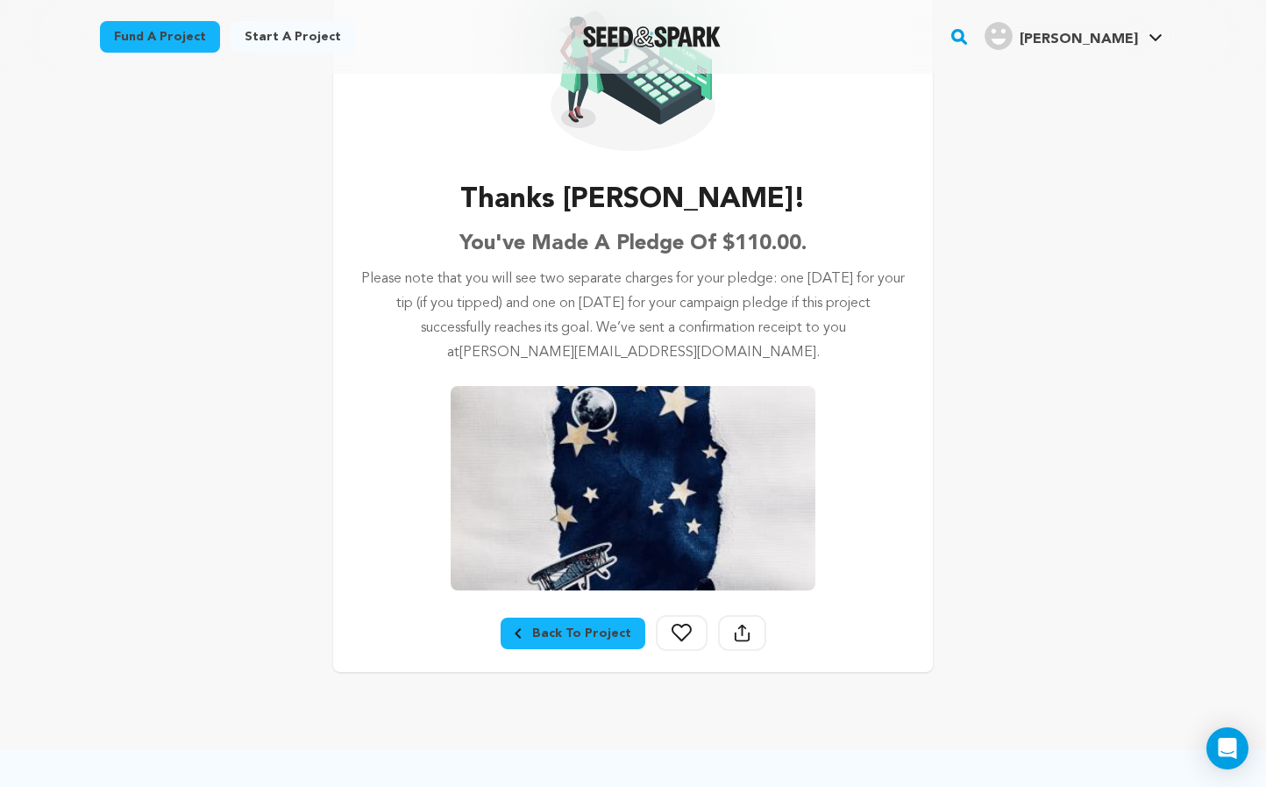
scroll to position [169, 0]
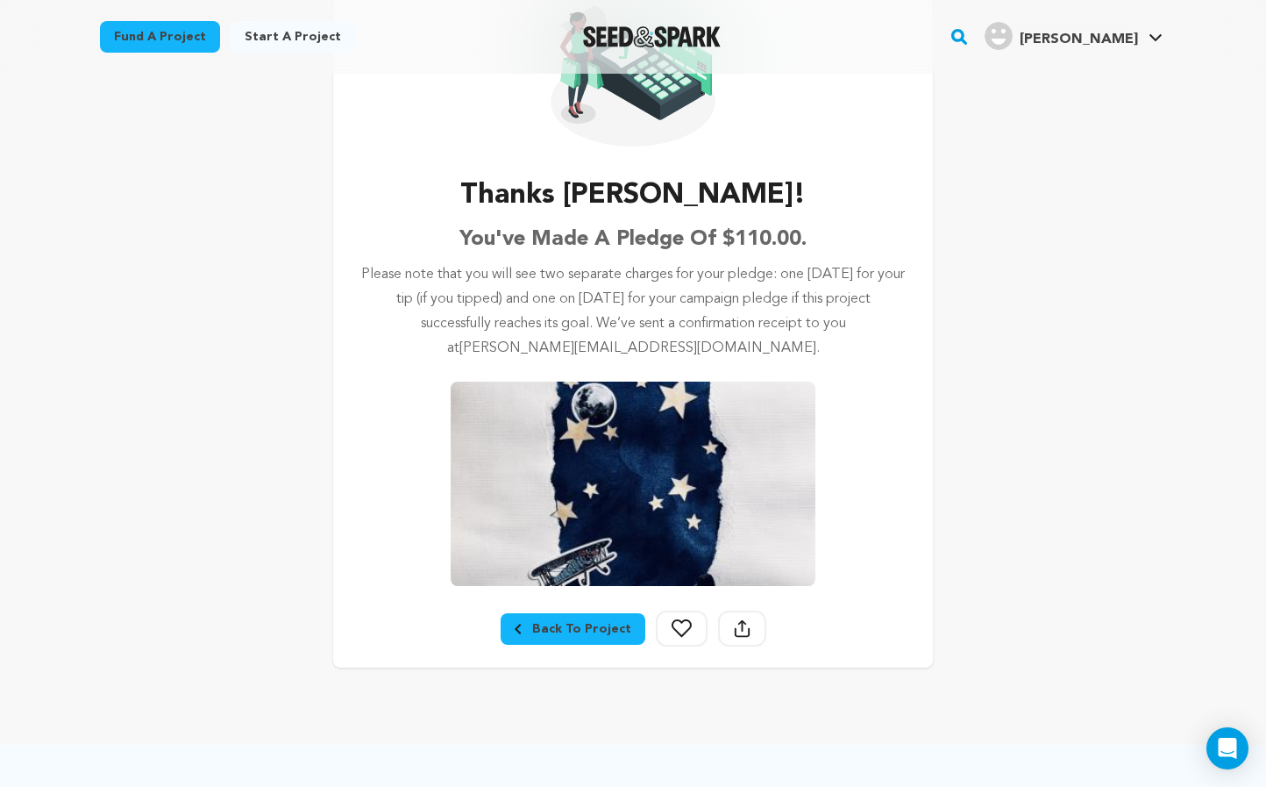
click at [688, 248] on h6 "You've made a pledge of $110.00." at bounding box center [632, 240] width 347 height 32
click at [612, 567] on img at bounding box center [633, 483] width 365 height 204
click at [565, 629] on div "Back To Project" at bounding box center [573, 629] width 117 height 18
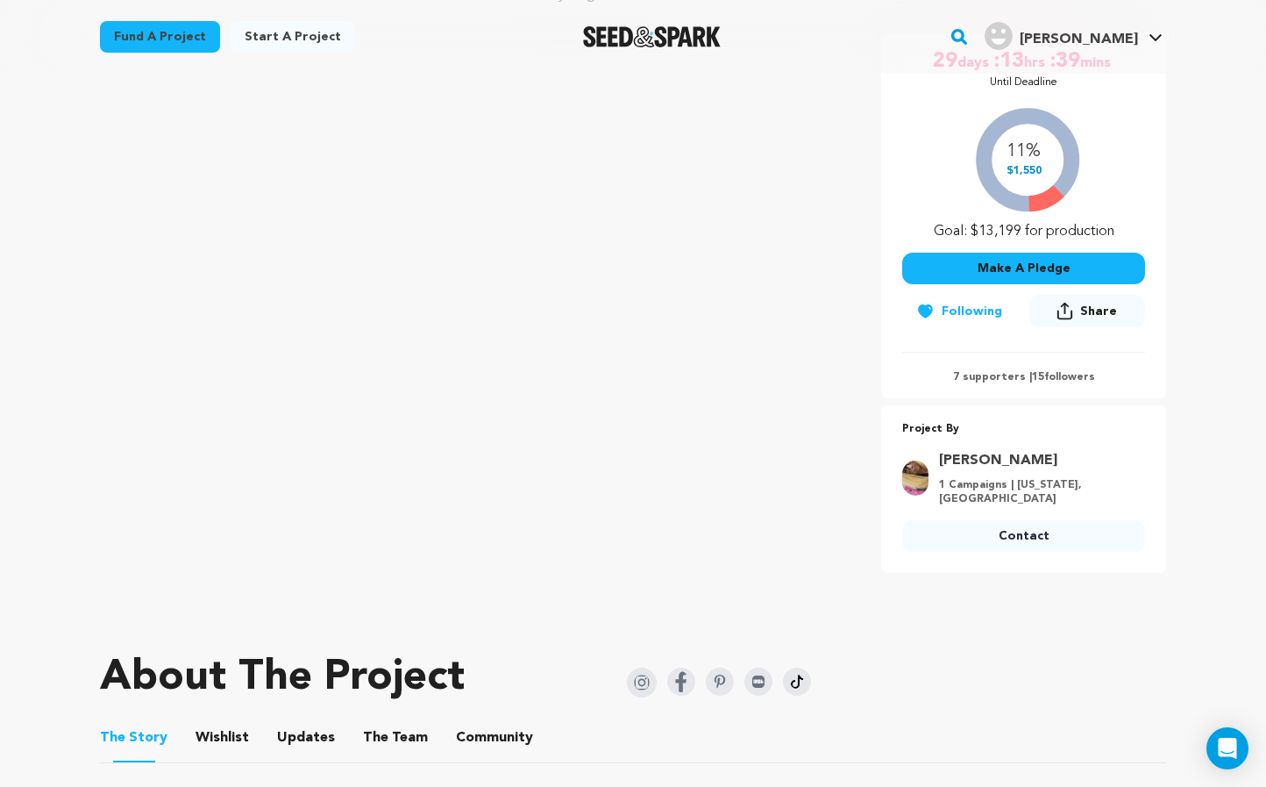
scroll to position [364, 0]
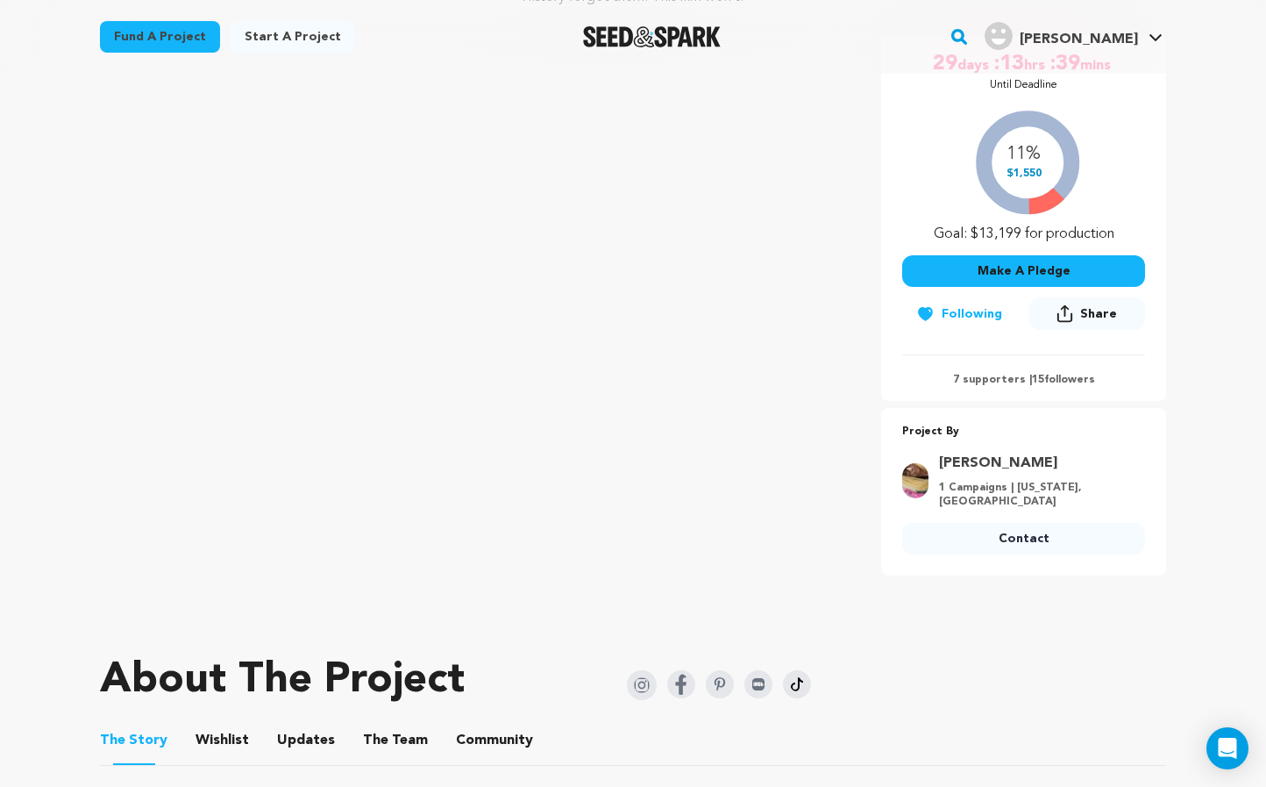
click at [1088, 314] on span "Share" at bounding box center [1098, 314] width 37 height 18
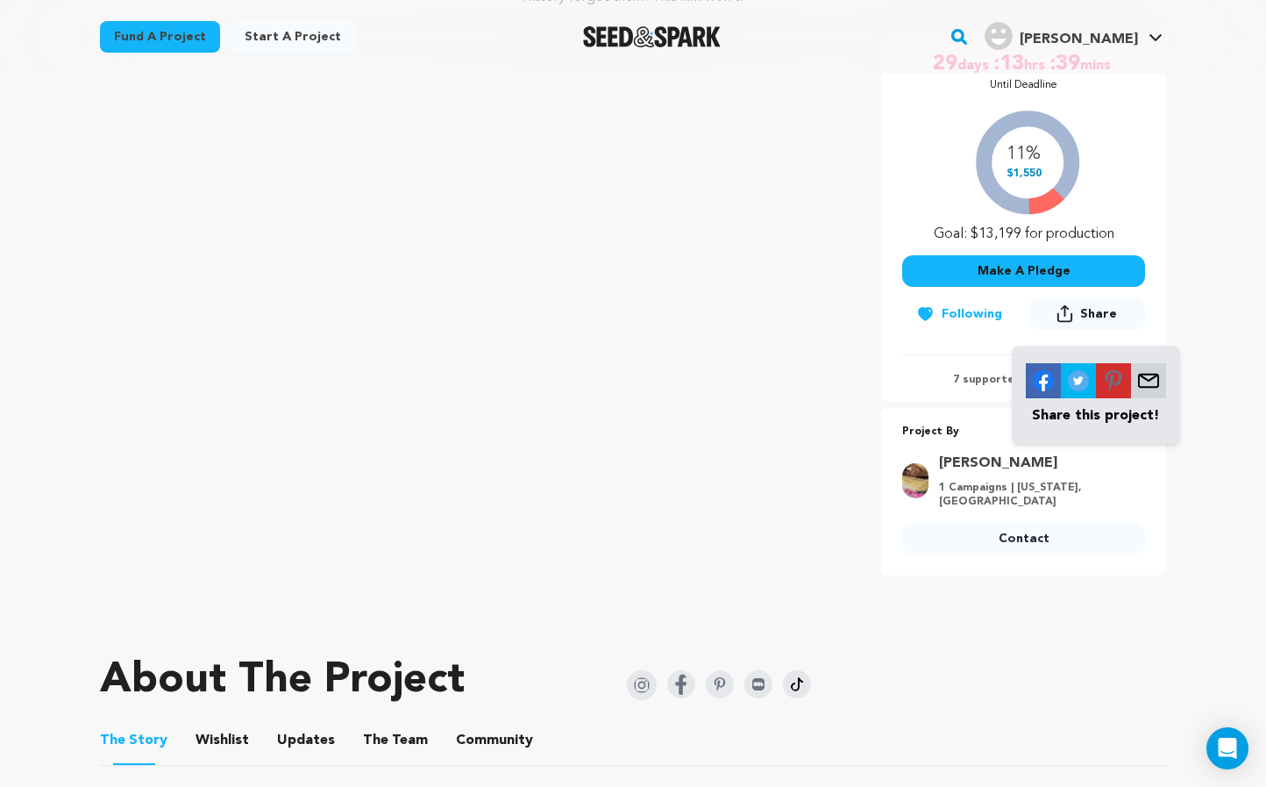
click at [1048, 381] on img at bounding box center [1043, 380] width 35 height 35
